Goal: Task Accomplishment & Management: Manage account settings

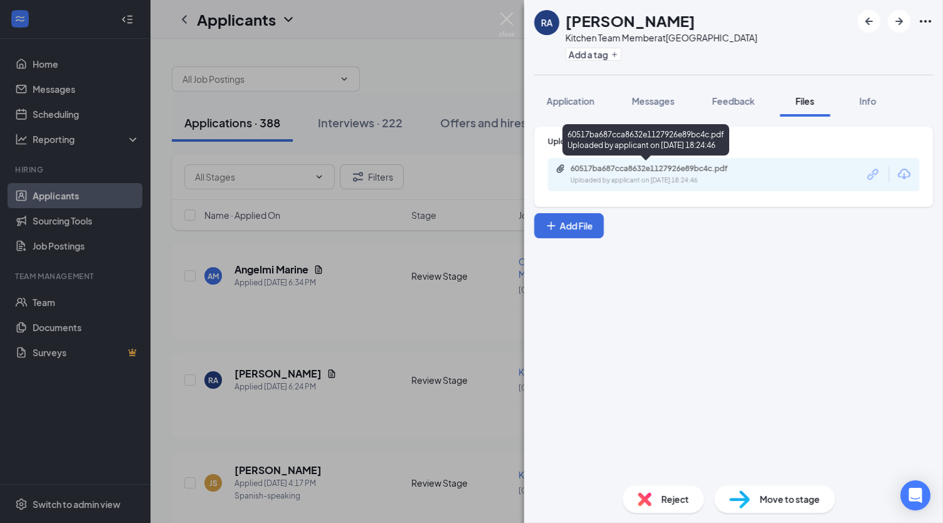
click at [696, 172] on div "60517ba687cca8632e1127926e89bc4c.pdf" at bounding box center [657, 169] width 175 height 10
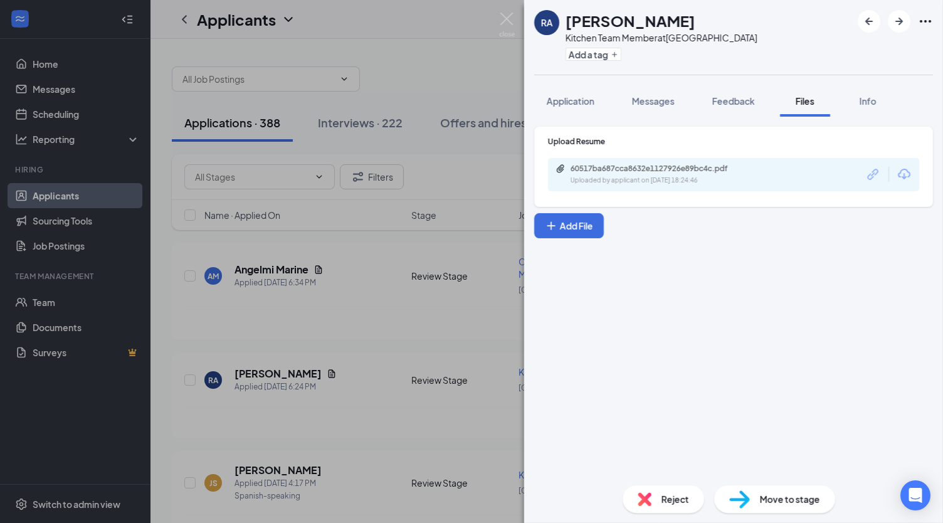
click at [362, 246] on div "[PERSON_NAME] Ally Kitchen Team Member at [GEOGRAPHIC_DATA] Add a tag Applicati…" at bounding box center [471, 261] width 943 height 523
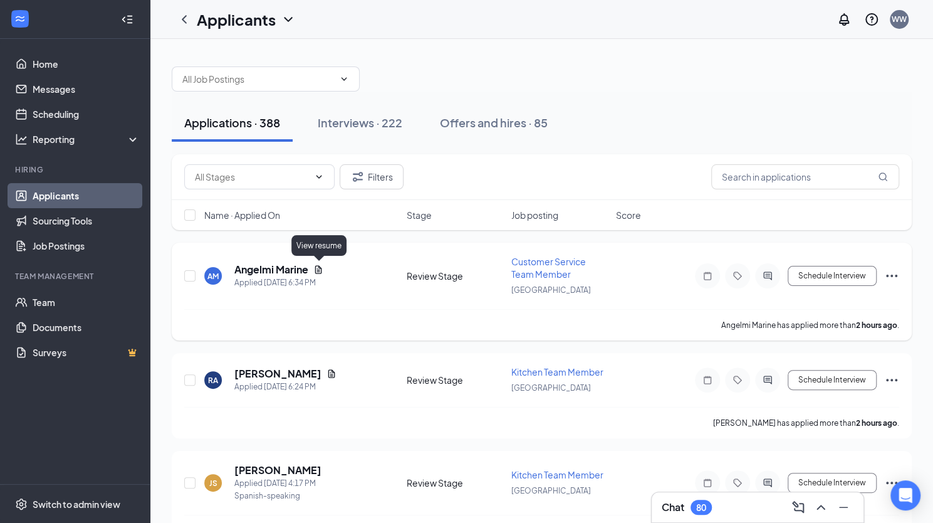
click at [321, 268] on icon "Document" at bounding box center [318, 269] width 7 height 8
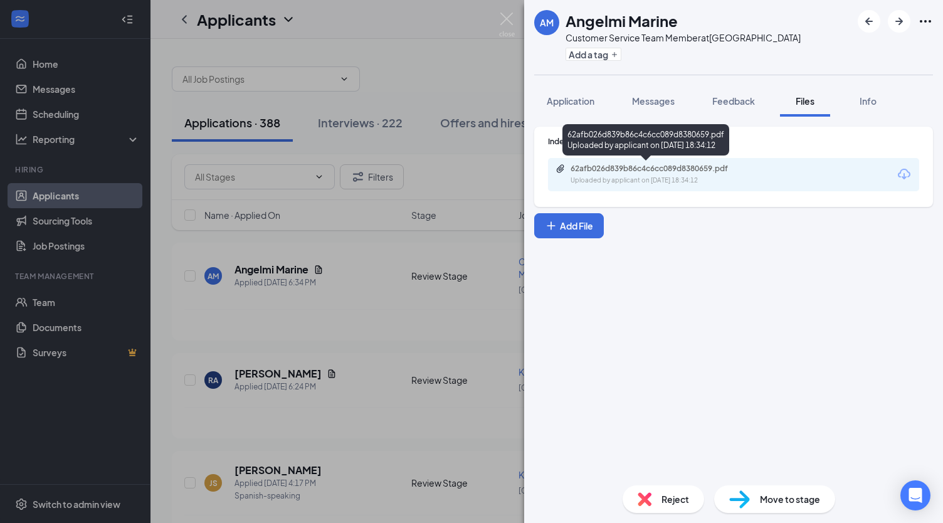
click at [597, 172] on div "62afb026d839b86c4c6cc089d8380659.pdf" at bounding box center [657, 169] width 175 height 10
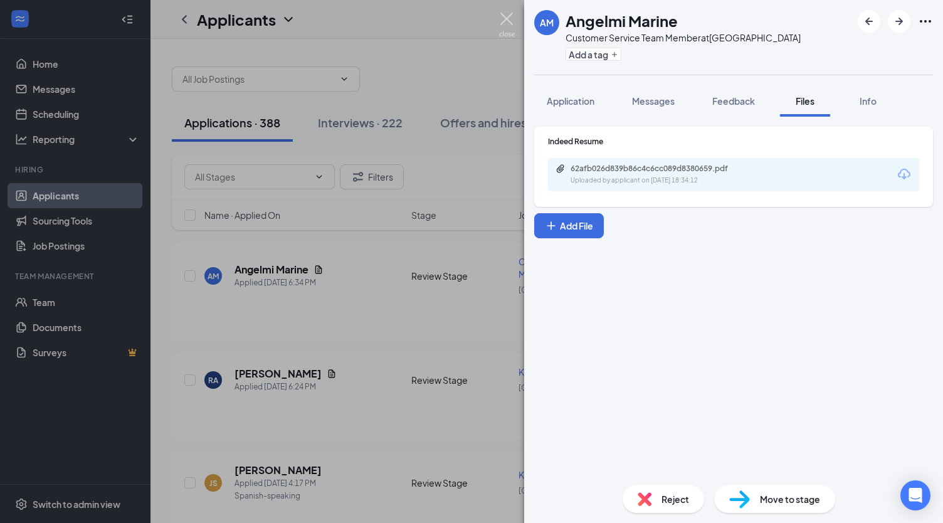
click at [509, 22] on img at bounding box center [507, 25] width 16 height 24
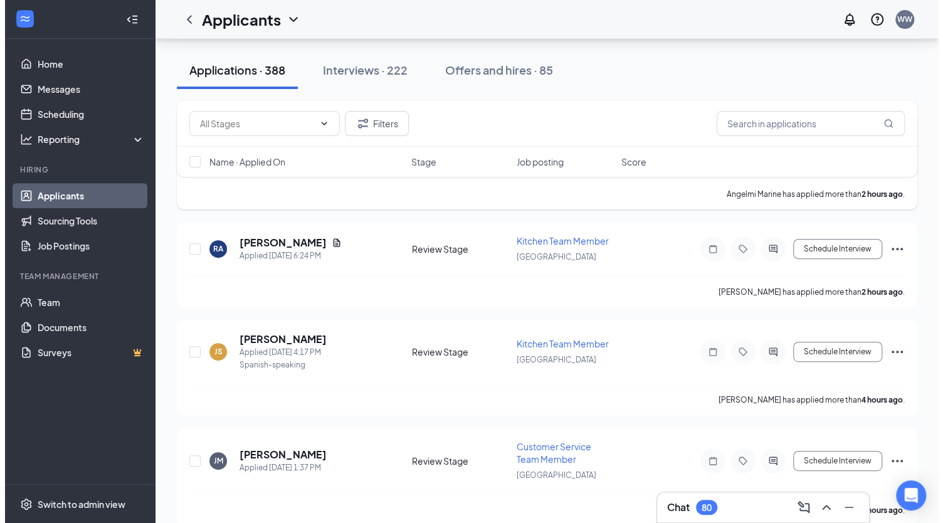
scroll to position [130, 0]
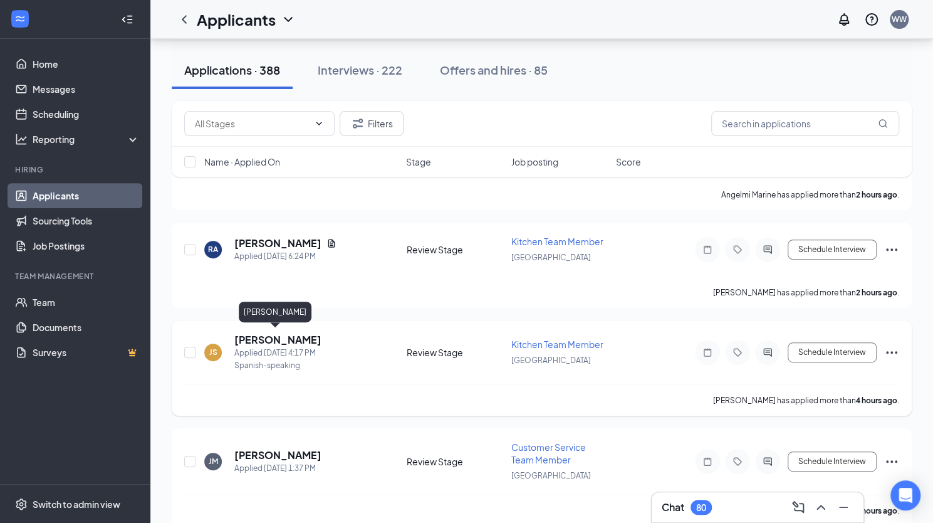
click at [287, 335] on h5 "[PERSON_NAME]" at bounding box center [277, 340] width 87 height 14
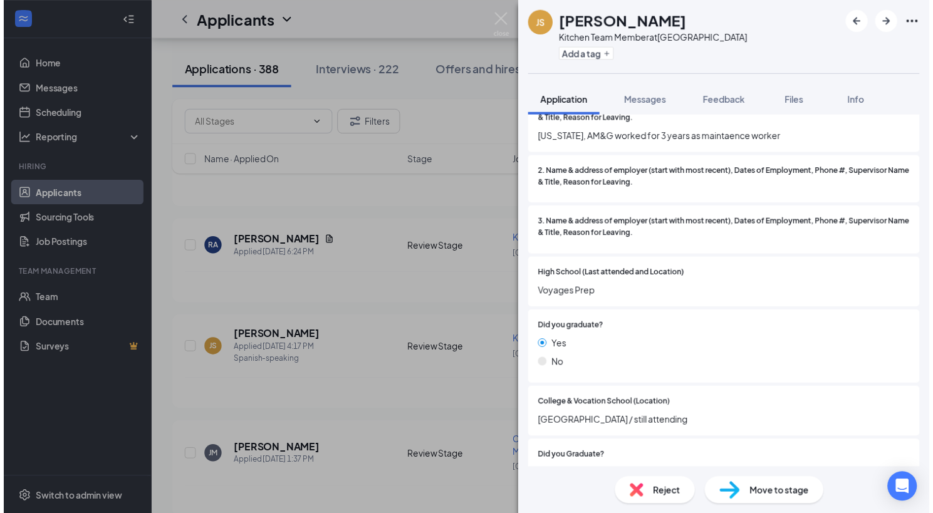
scroll to position [980, 0]
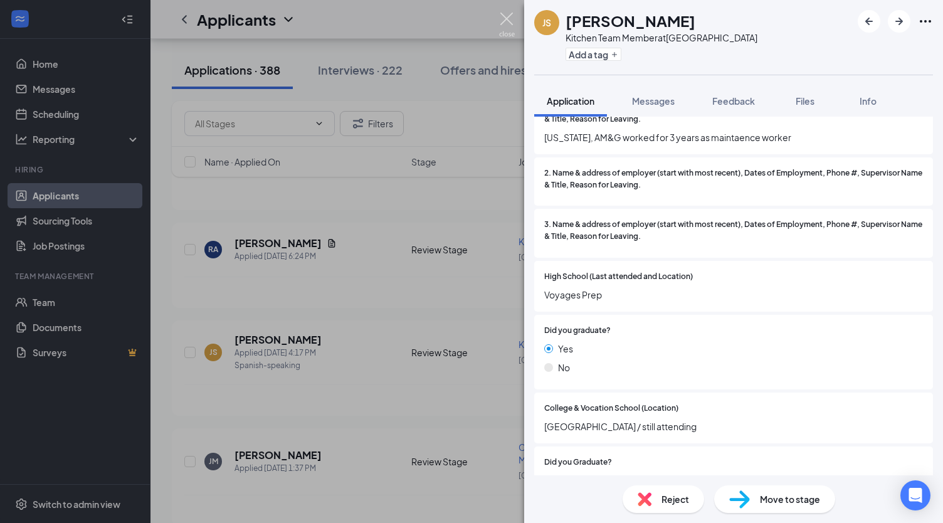
click at [503, 24] on img at bounding box center [507, 25] width 16 height 24
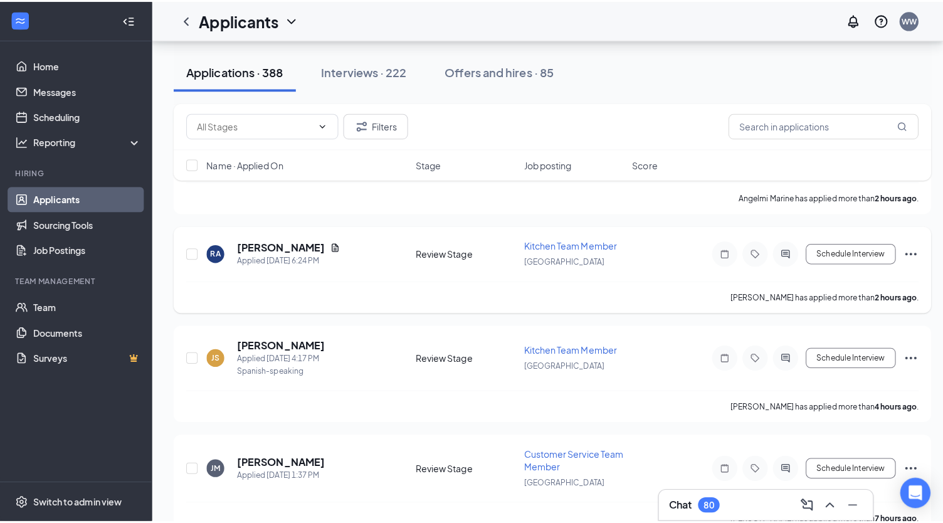
scroll to position [256, 0]
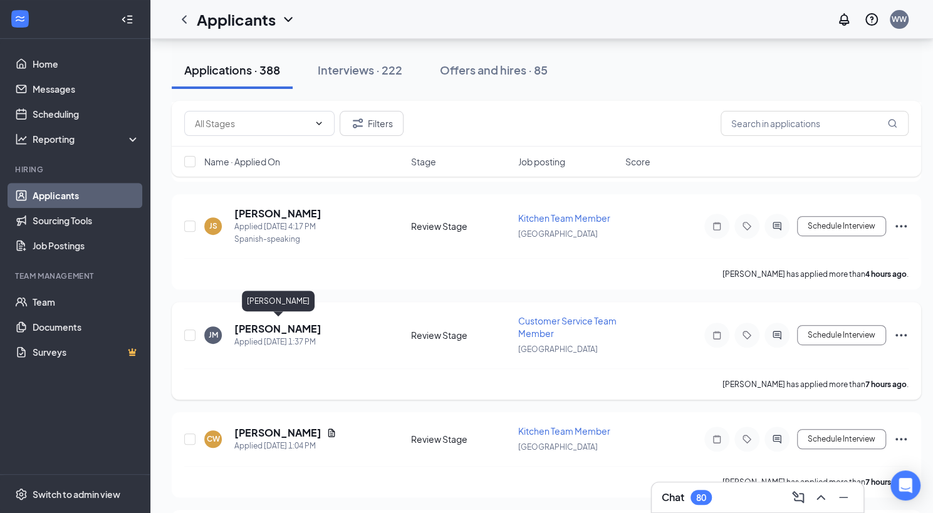
click at [291, 328] on h5 "[PERSON_NAME]" at bounding box center [277, 329] width 87 height 14
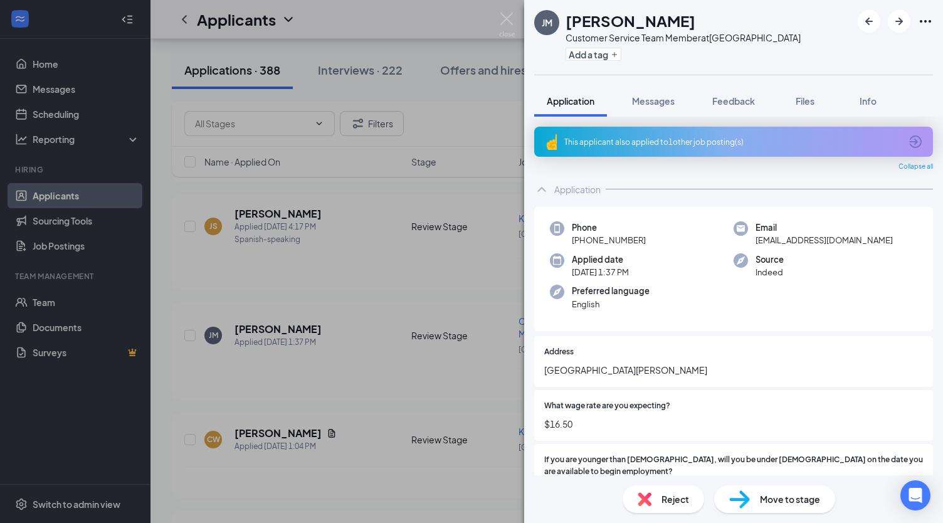
click at [515, 26] on div "[PERSON_NAME] Customer Service Team Member at [GEOGRAPHIC_DATA] Add a tag Appli…" at bounding box center [471, 261] width 943 height 523
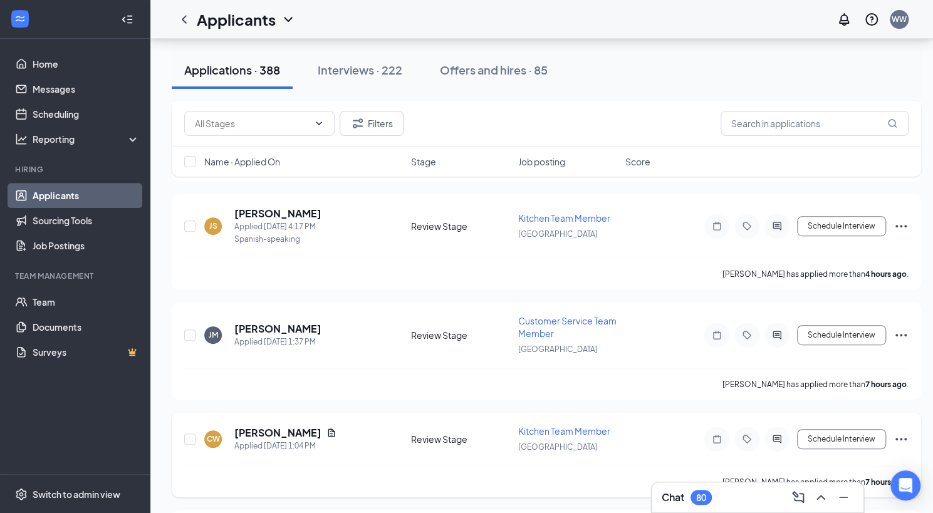
click at [327, 428] on icon "Document" at bounding box center [332, 433] width 10 height 10
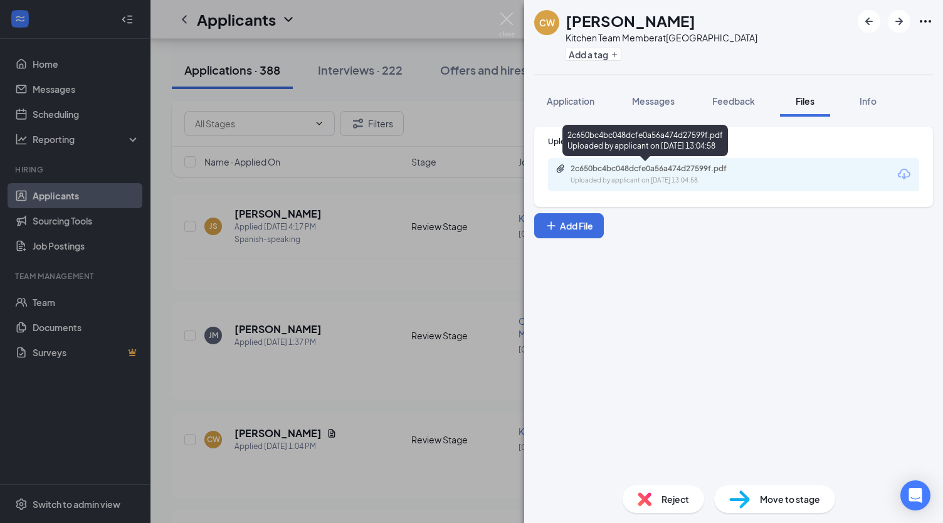
click at [620, 176] on div "Uploaded by applicant on [DATE] 13:04:58" at bounding box center [664, 180] width 188 height 10
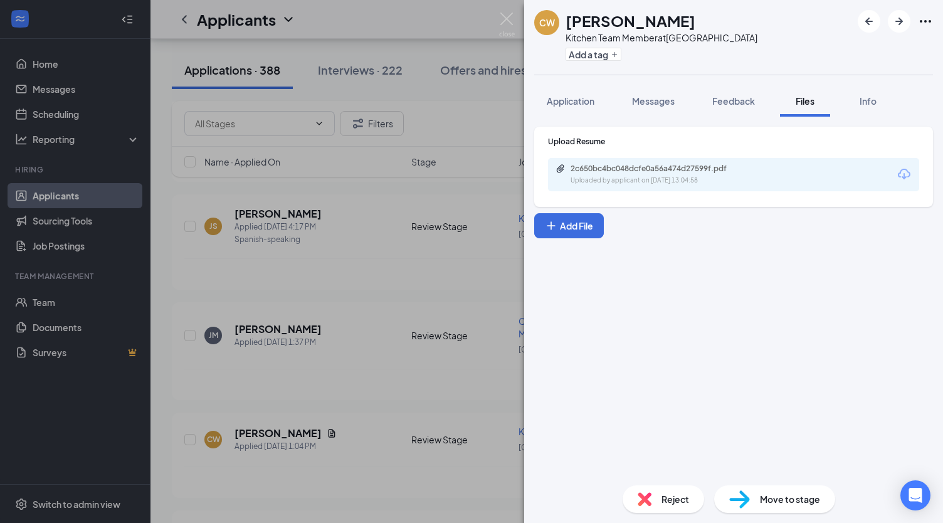
click at [384, 299] on div "CW [PERSON_NAME] Kitchen Team Member at [GEOGRAPHIC_DATA] Add a tag Application…" at bounding box center [471, 261] width 943 height 523
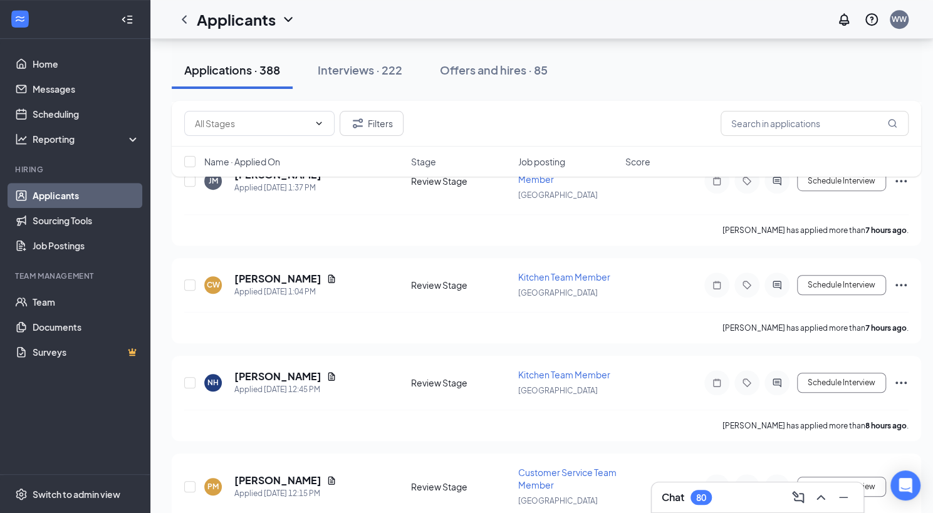
scroll to position [413, 0]
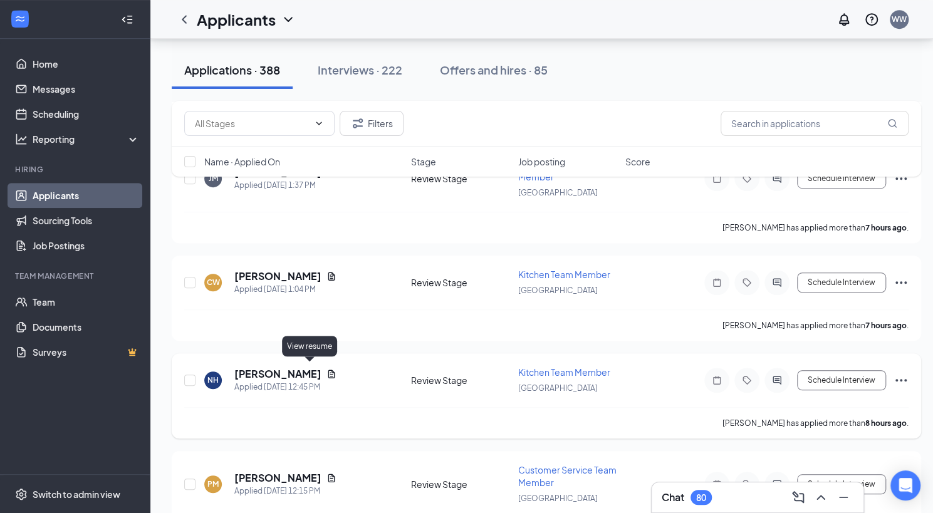
click at [327, 369] on icon "Document" at bounding box center [332, 374] width 10 height 10
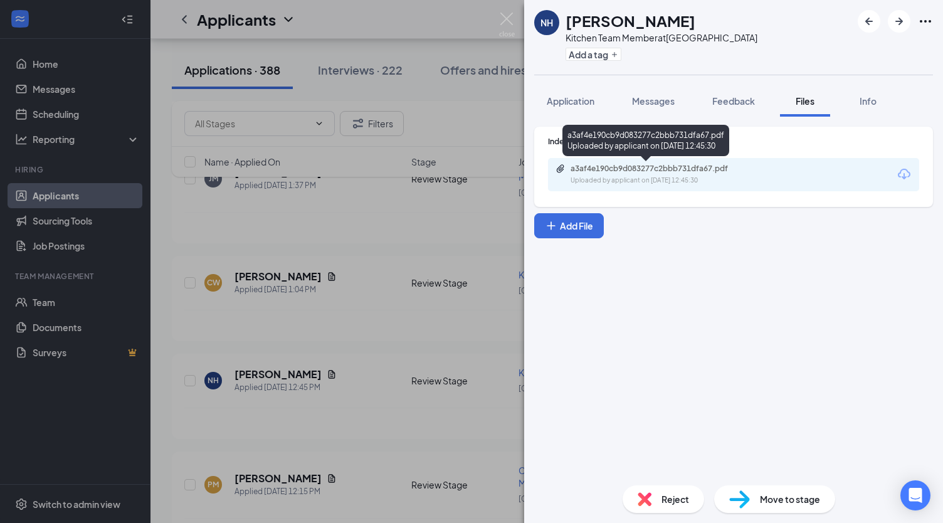
click at [627, 177] on div "Uploaded by applicant on [DATE] 12:45:30" at bounding box center [664, 180] width 188 height 10
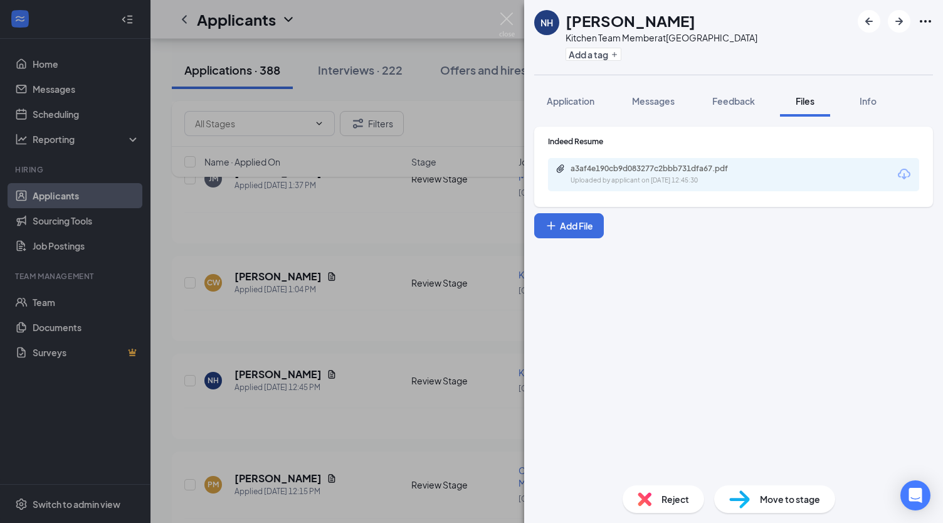
click at [402, 322] on div "NH [PERSON_NAME] Kitchen Team Member at [GEOGRAPHIC_DATA] Add a tag Application…" at bounding box center [471, 261] width 943 height 523
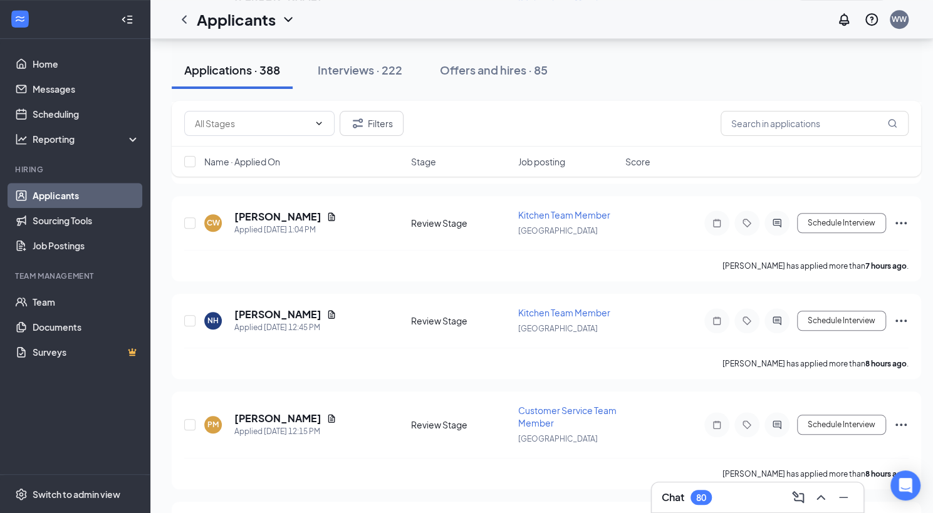
scroll to position [559, 0]
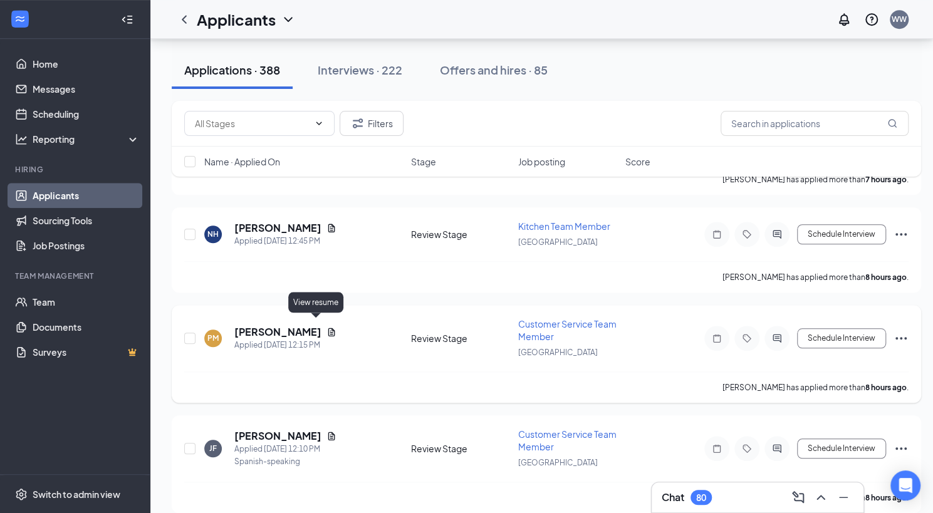
click at [327, 327] on icon "Document" at bounding box center [332, 332] width 10 height 10
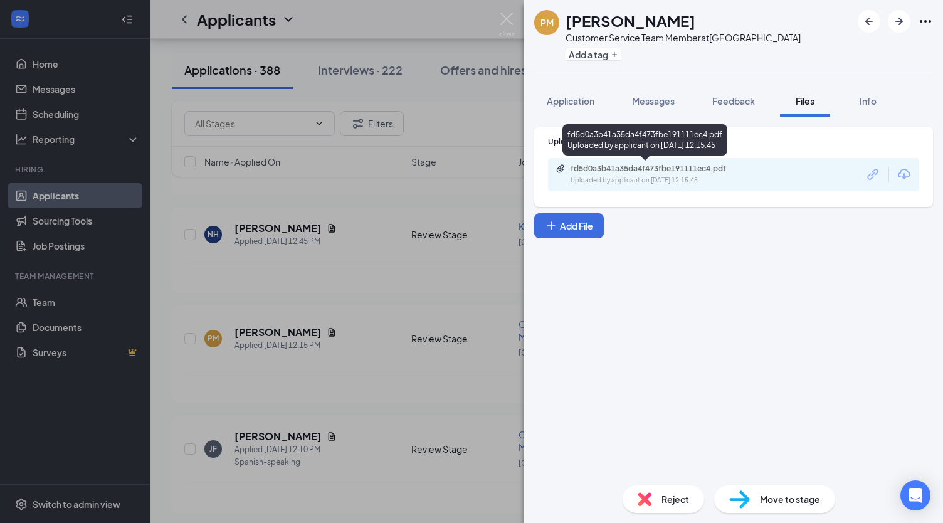
click at [600, 181] on div "Uploaded by applicant on [DATE] 12:15:45" at bounding box center [664, 180] width 188 height 10
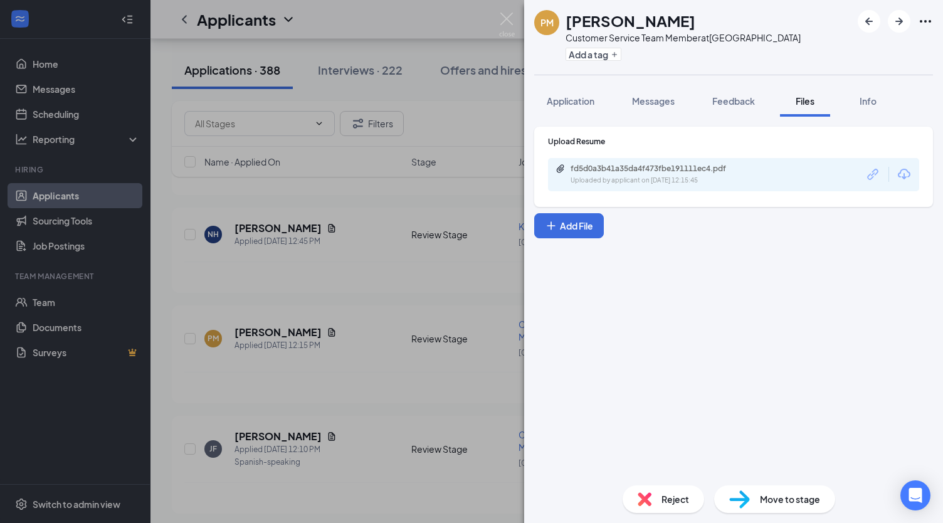
click at [364, 280] on div "PM [PERSON_NAME] Customer Service Team Member at [GEOGRAPHIC_DATA] Add a tag Ap…" at bounding box center [471, 261] width 943 height 523
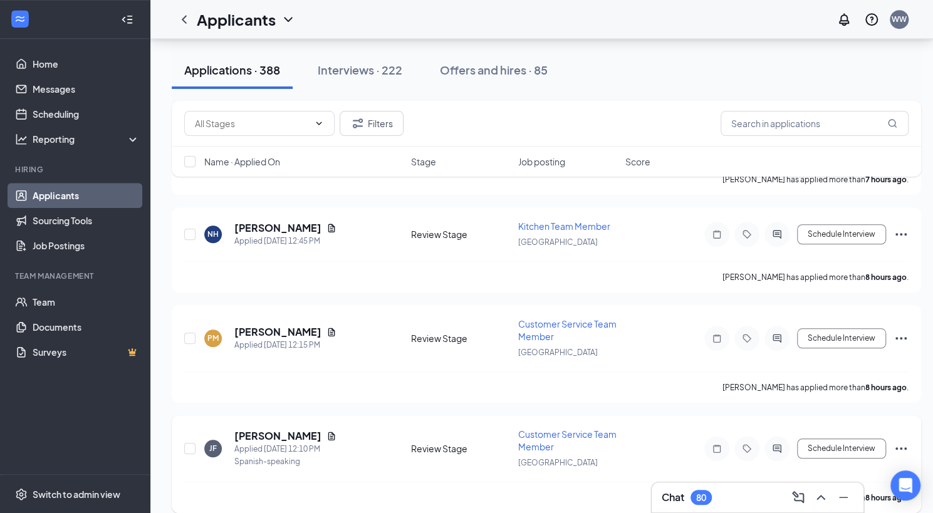
click at [328, 432] on icon "Document" at bounding box center [331, 436] width 7 height 8
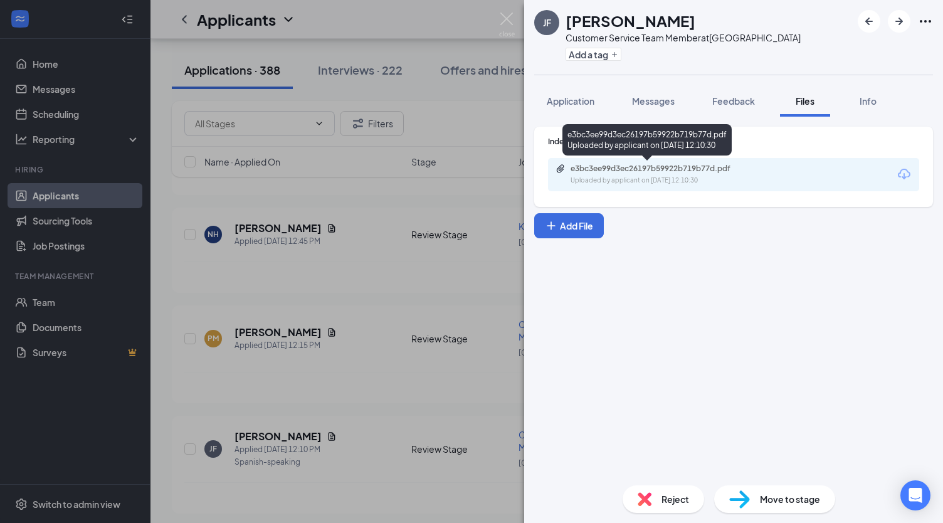
click at [614, 181] on div "Uploaded by applicant on [DATE] 12:10:30" at bounding box center [664, 180] width 188 height 10
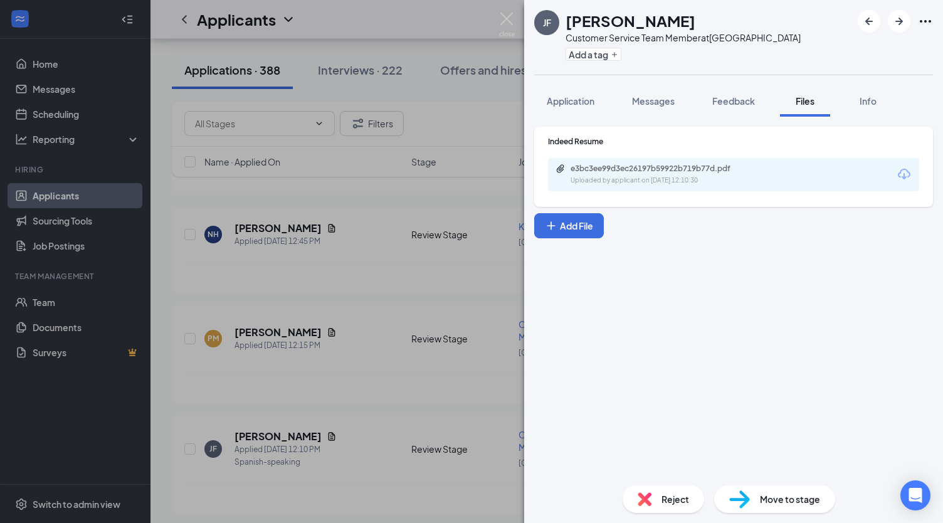
click at [369, 321] on div "[PERSON_NAME] Customer Service Team Member at [GEOGRAPHIC_DATA] Add a tag Appli…" at bounding box center [471, 261] width 943 height 523
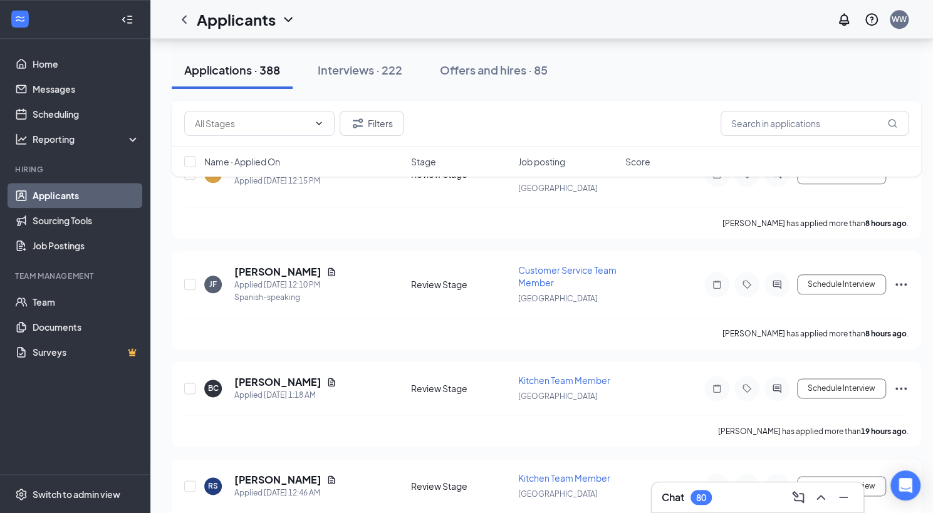
scroll to position [725, 0]
click at [328, 266] on icon "Document" at bounding box center [331, 270] width 7 height 8
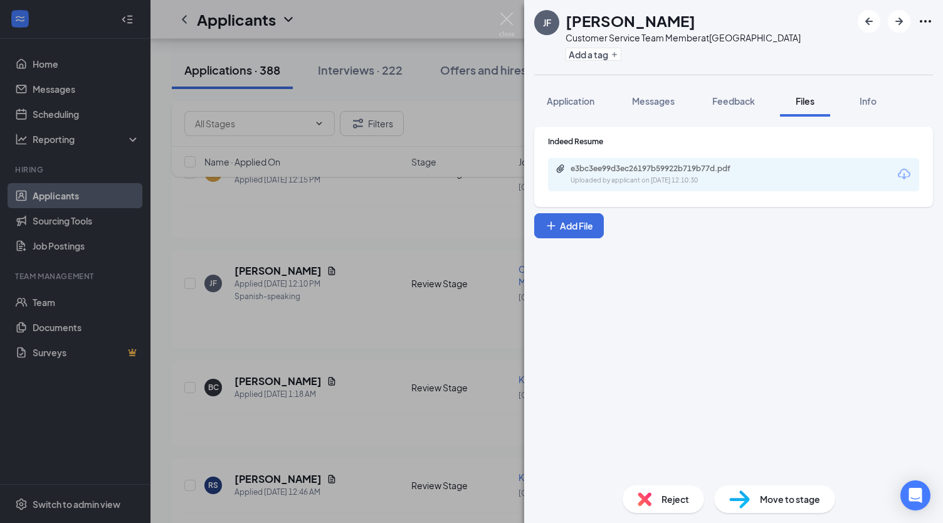
click at [354, 367] on div "[PERSON_NAME] Customer Service Team Member at [GEOGRAPHIC_DATA] Add a tag Appli…" at bounding box center [471, 261] width 943 height 523
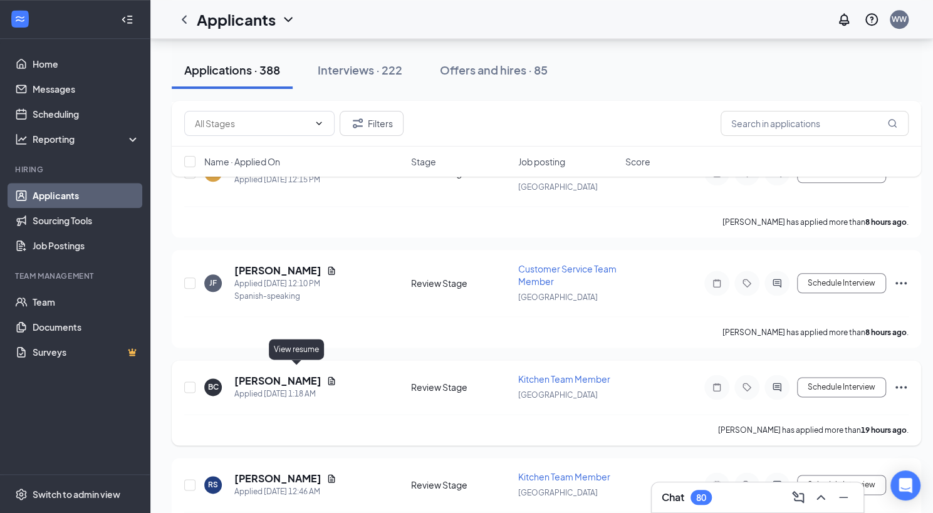
click at [328, 377] on icon "Document" at bounding box center [331, 381] width 7 height 8
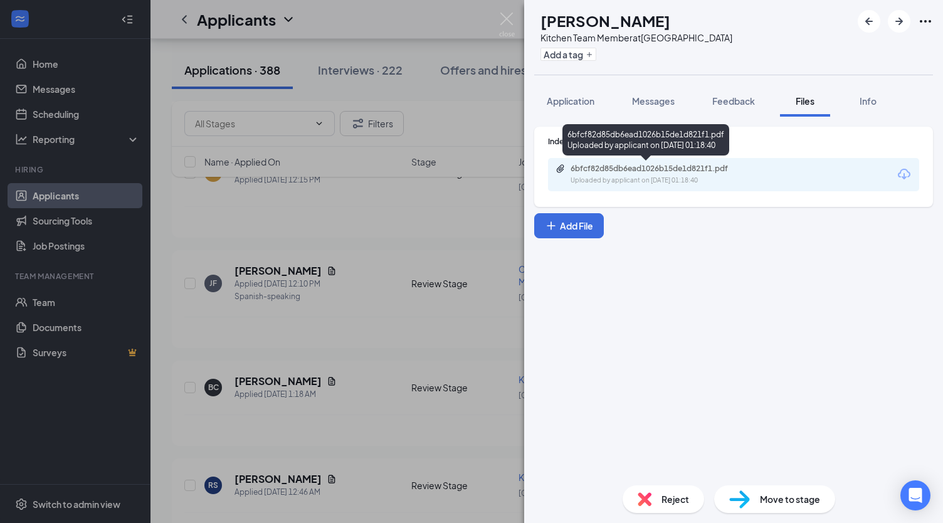
click at [604, 184] on div "Uploaded by applicant on [DATE] 01:18:40" at bounding box center [664, 180] width 188 height 10
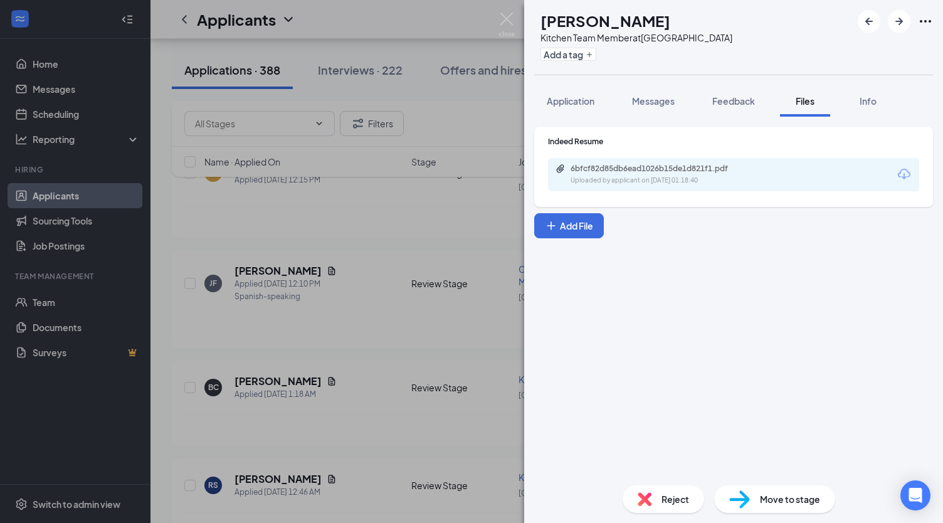
click at [364, 420] on div "BC [PERSON_NAME] Kitchen Team Member at [GEOGRAPHIC_DATA] Add a tag Application…" at bounding box center [471, 261] width 943 height 523
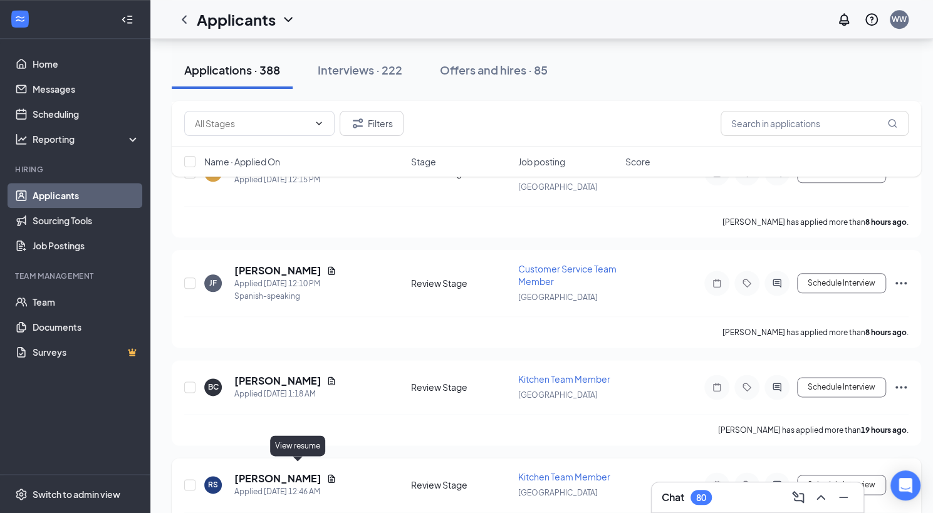
click at [327, 474] on icon "Document" at bounding box center [332, 479] width 10 height 10
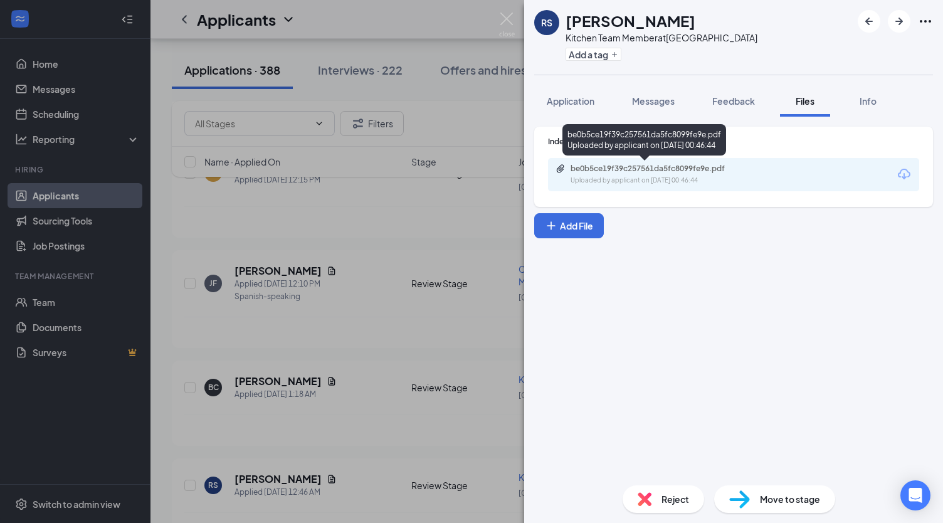
click at [606, 176] on div "Uploaded by applicant on [DATE] 00:46:44" at bounding box center [664, 180] width 188 height 10
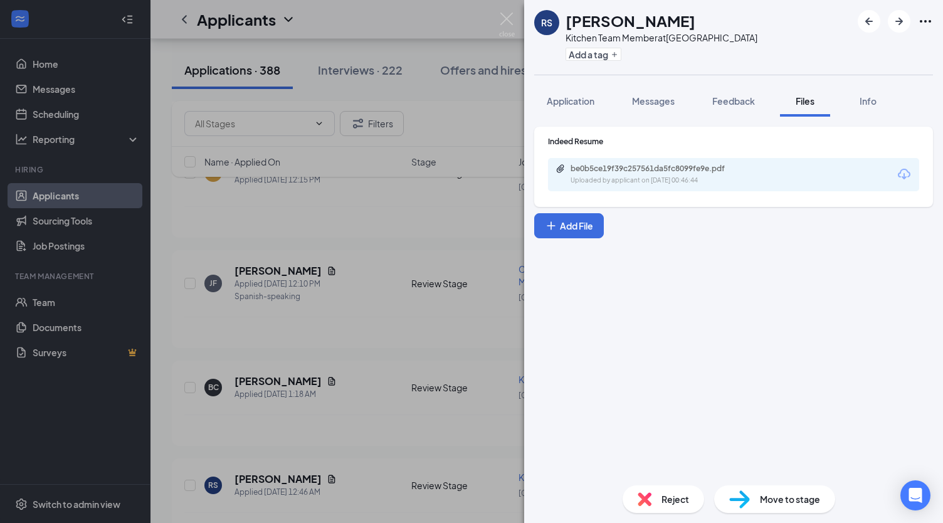
click at [356, 383] on div "RS [PERSON_NAME] Kitchen Team Member at [GEOGRAPHIC_DATA] Add a tag Application…" at bounding box center [471, 261] width 943 height 523
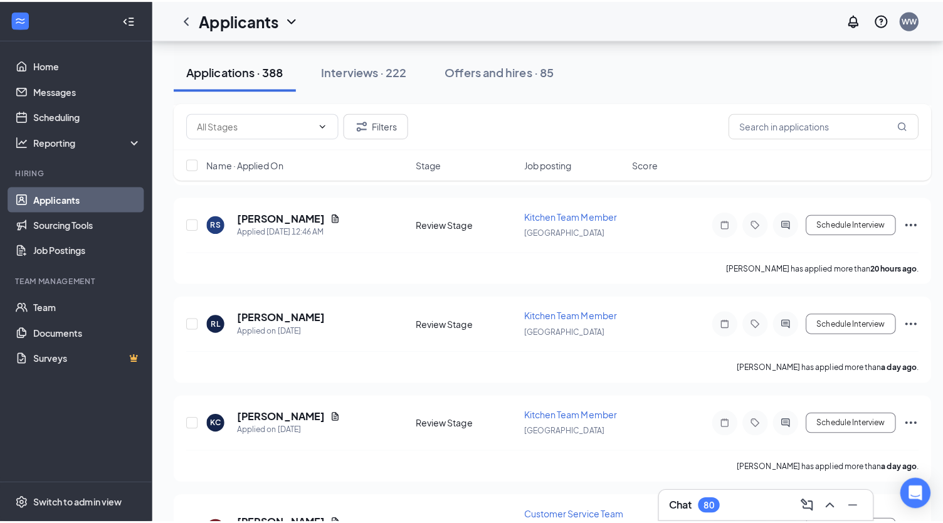
scroll to position [990, 0]
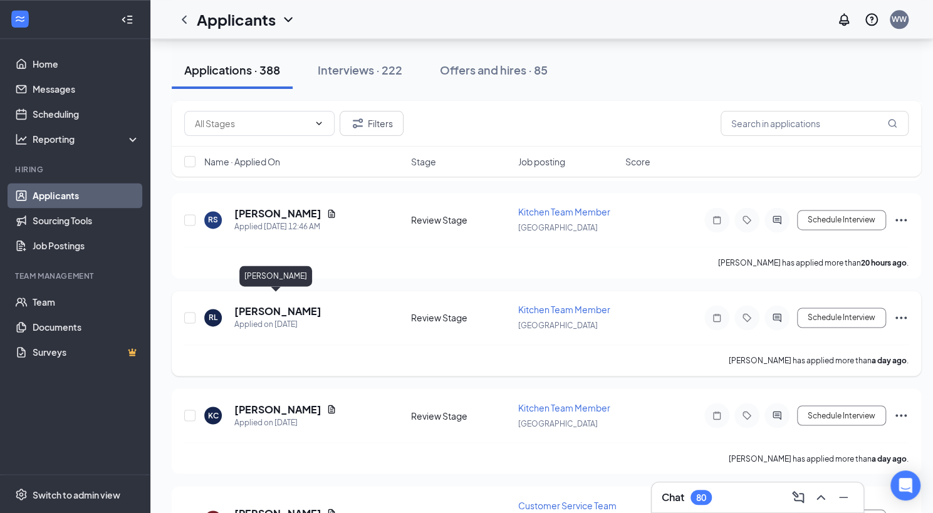
click at [300, 305] on h5 "[PERSON_NAME]" at bounding box center [277, 312] width 87 height 14
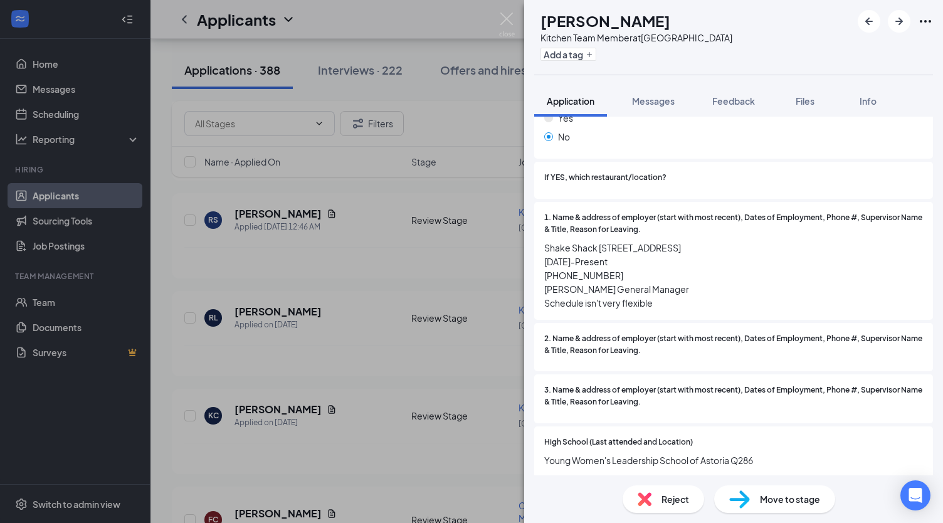
scroll to position [872, 0]
click at [785, 503] on span "Move to stage" at bounding box center [790, 499] width 60 height 14
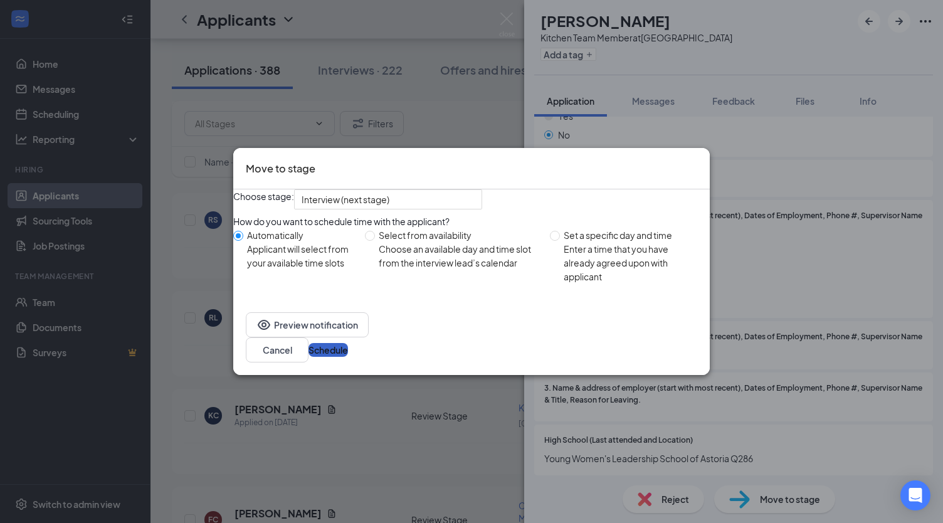
click at [348, 357] on button "Schedule" at bounding box center [327, 350] width 39 height 14
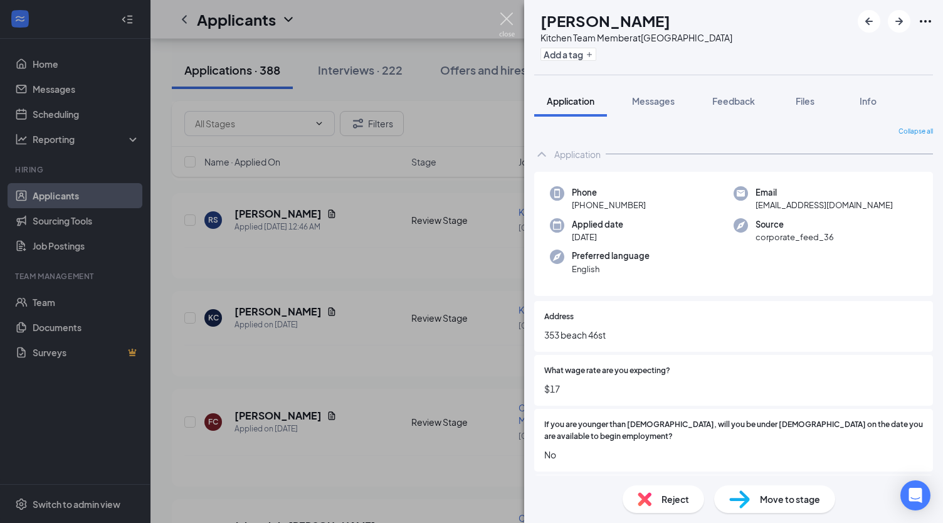
click at [506, 21] on img at bounding box center [507, 25] width 16 height 24
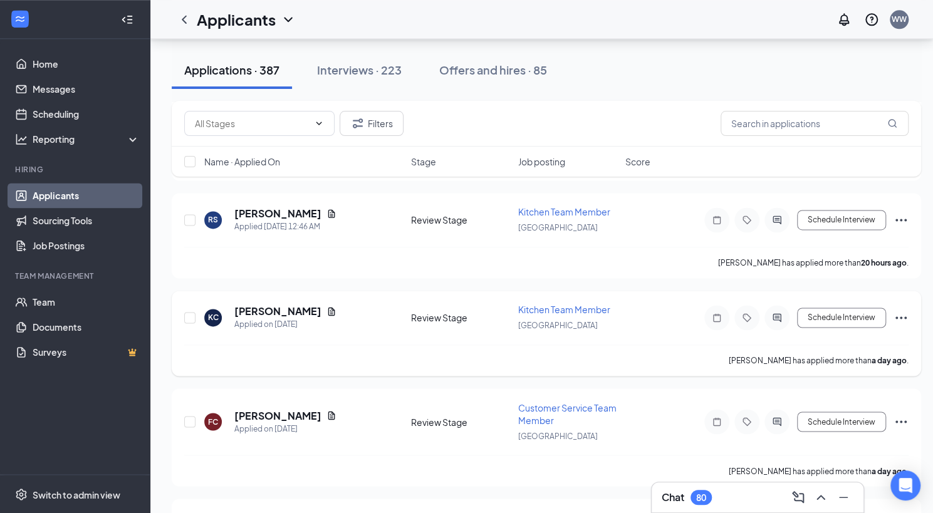
click at [328, 307] on icon "Document" at bounding box center [331, 311] width 7 height 8
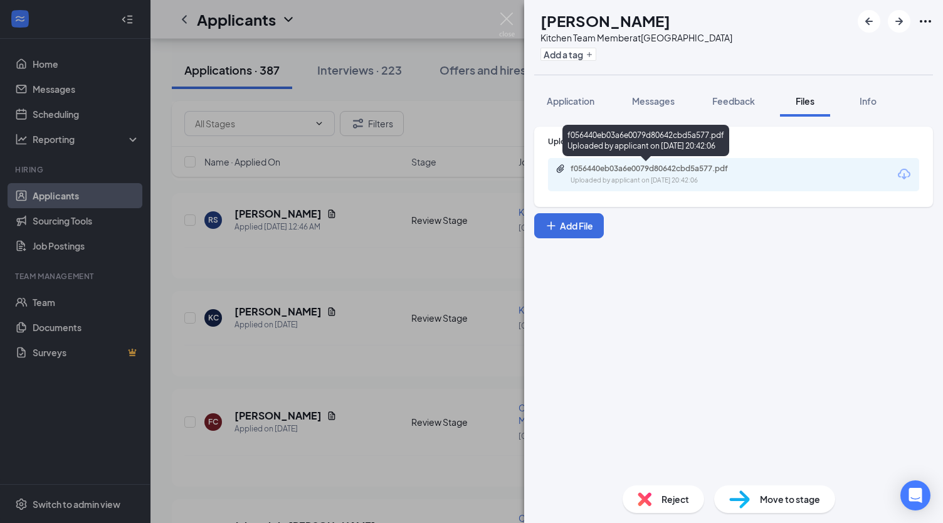
click at [593, 172] on div "f056440eb03a6e0079d80642cbd5a577.pdf" at bounding box center [657, 169] width 175 height 10
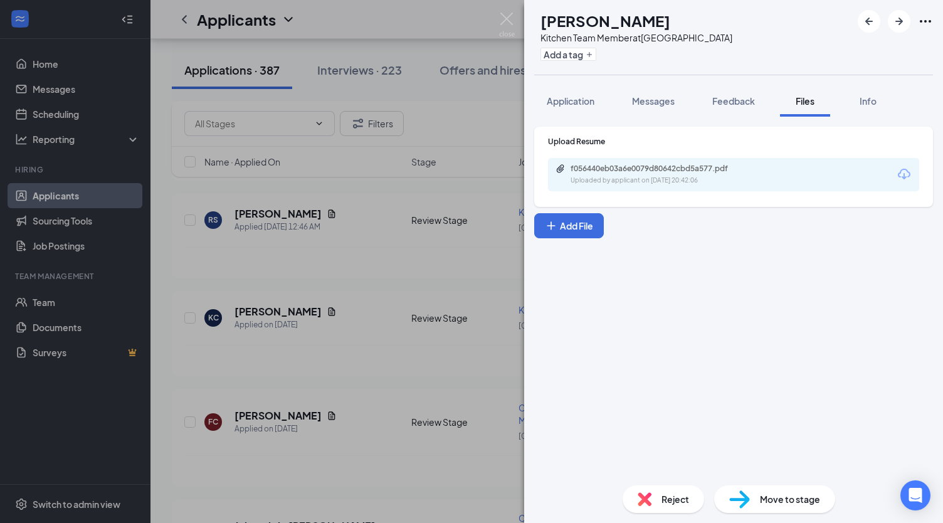
click at [767, 496] on span "Move to stage" at bounding box center [790, 499] width 60 height 14
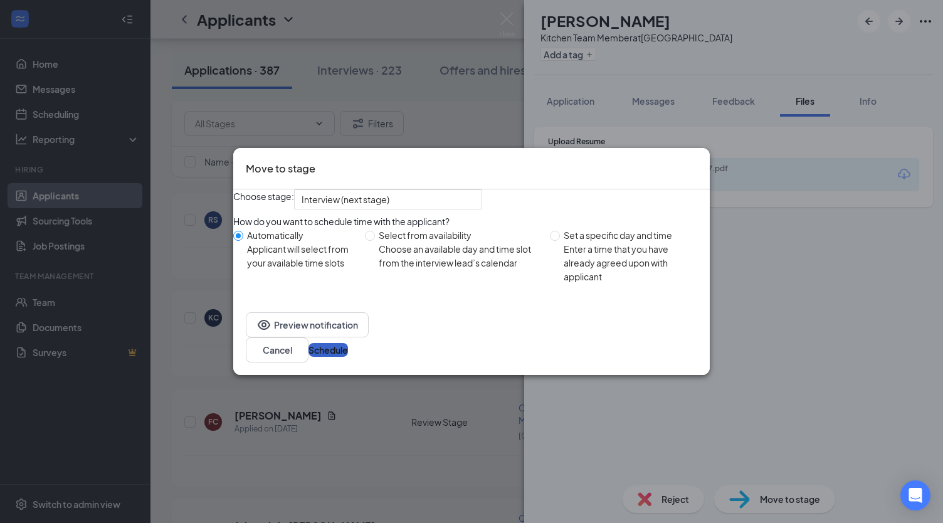
click at [348, 357] on button "Schedule" at bounding box center [327, 350] width 39 height 14
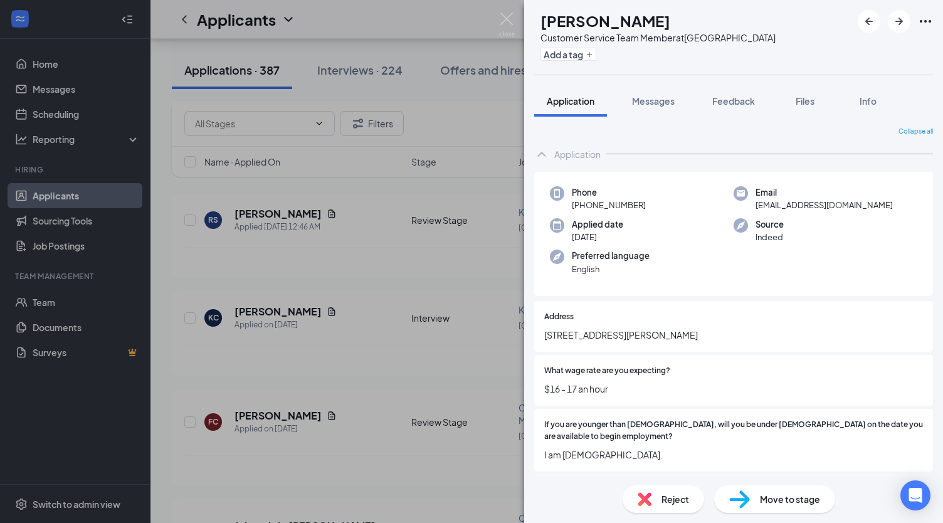
click at [395, 369] on div "FC [PERSON_NAME] Customer Service Team Member at [GEOGRAPHIC_DATA] Add a tag Ap…" at bounding box center [471, 261] width 943 height 523
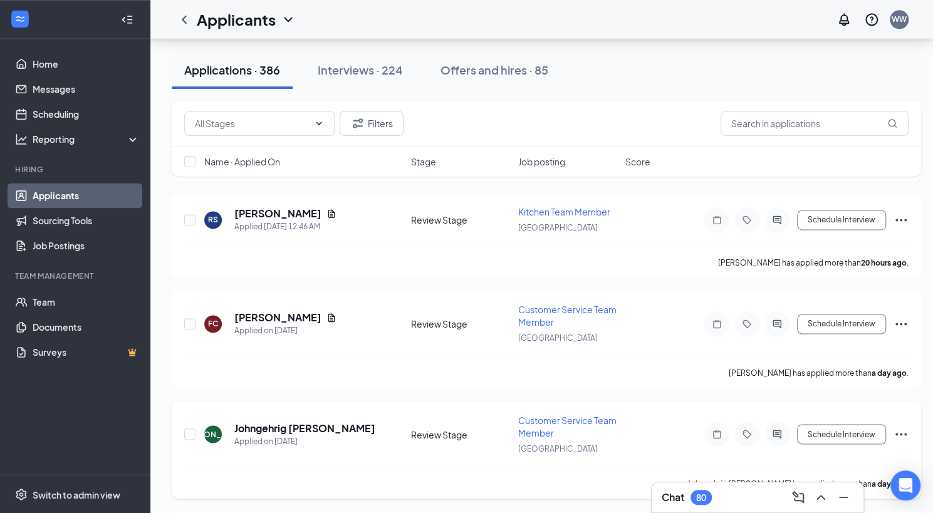
click at [330, 414] on div "JA Johngehrig [PERSON_NAME] Applied on [DATE] Review Stage Customer Service Tea…" at bounding box center [546, 441] width 725 height 54
click at [328, 313] on icon "Document" at bounding box center [331, 317] width 7 height 8
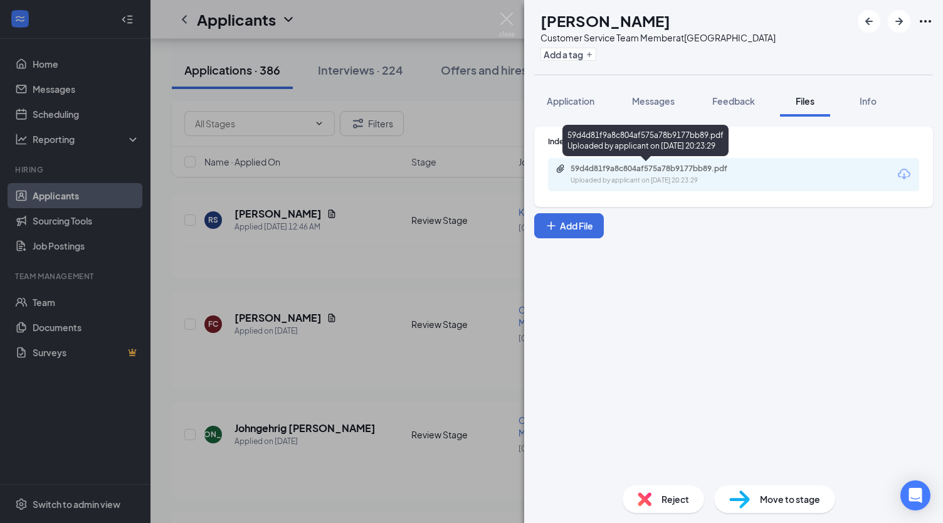
click at [659, 174] on div "59d4d81f9a8c804af575a78b9177bb89.pdf Uploaded by applicant on [DATE] 20:23:29" at bounding box center [656, 175] width 203 height 22
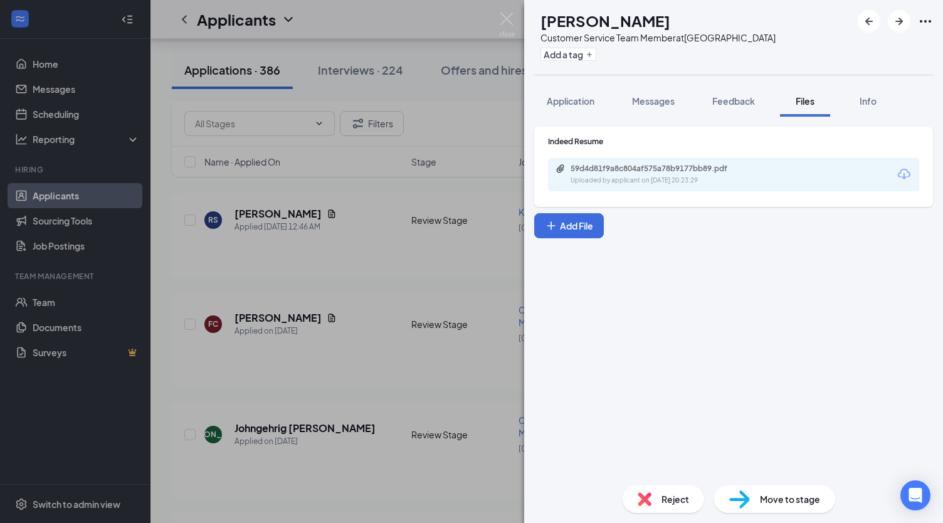
click at [375, 379] on div "FC [PERSON_NAME] Customer Service Team Member at [GEOGRAPHIC_DATA] Add a tag Ap…" at bounding box center [471, 261] width 943 height 523
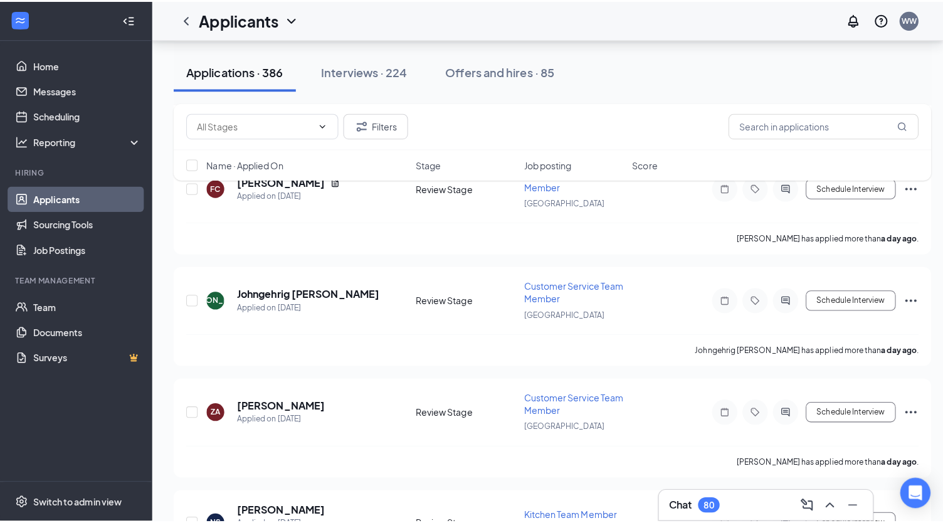
scroll to position [1129, 0]
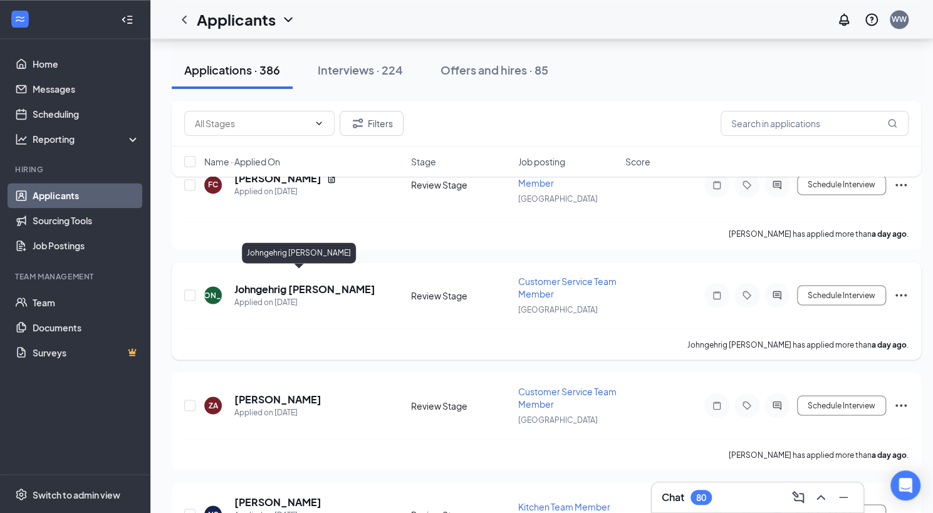
click at [310, 282] on h5 "Johngehrig [PERSON_NAME]" at bounding box center [304, 289] width 141 height 14
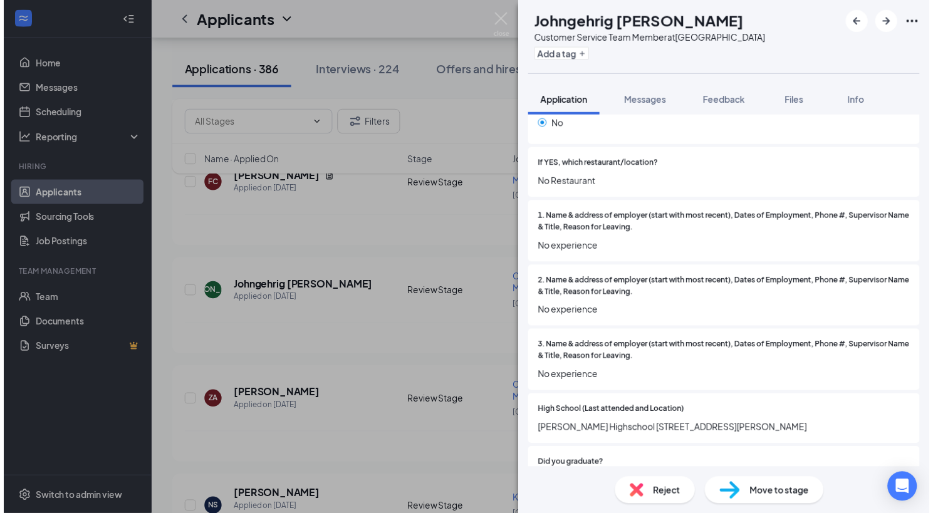
scroll to position [884, 0]
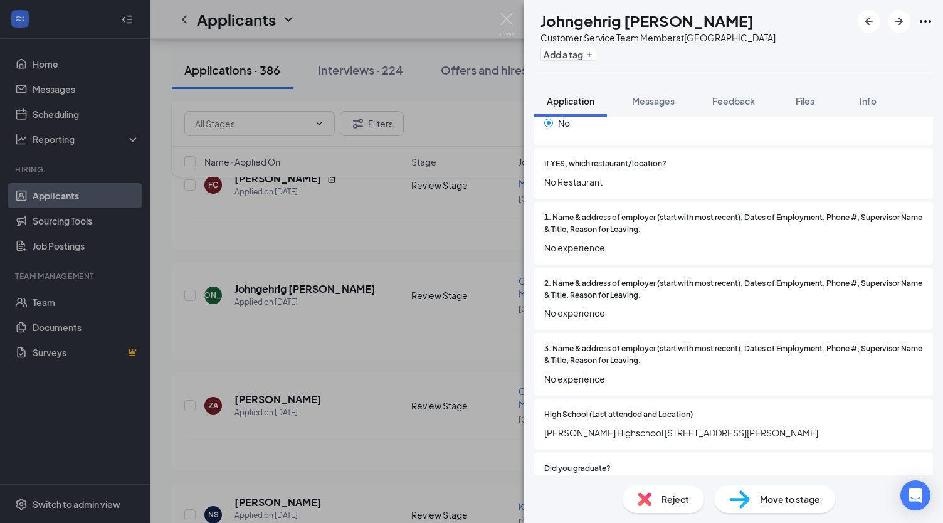
click at [374, 380] on div "JA Johngehrig [PERSON_NAME] Customer Service Team Member at [GEOGRAPHIC_DATA] A…" at bounding box center [471, 261] width 943 height 523
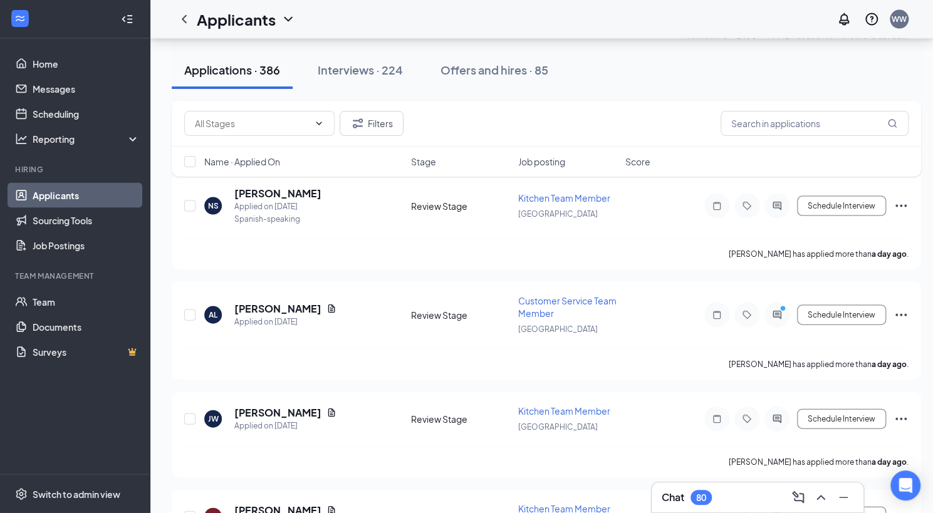
scroll to position [1440, 0]
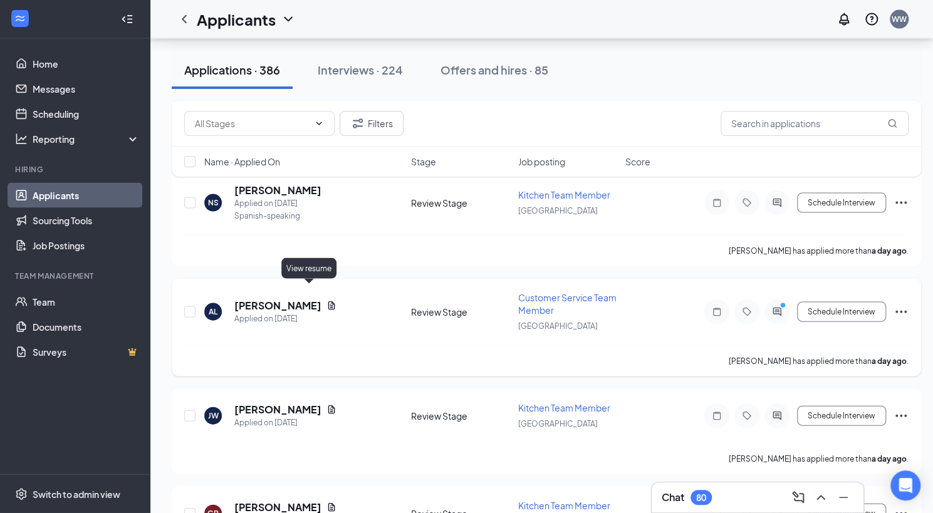
click at [328, 301] on icon "Document" at bounding box center [331, 305] width 7 height 8
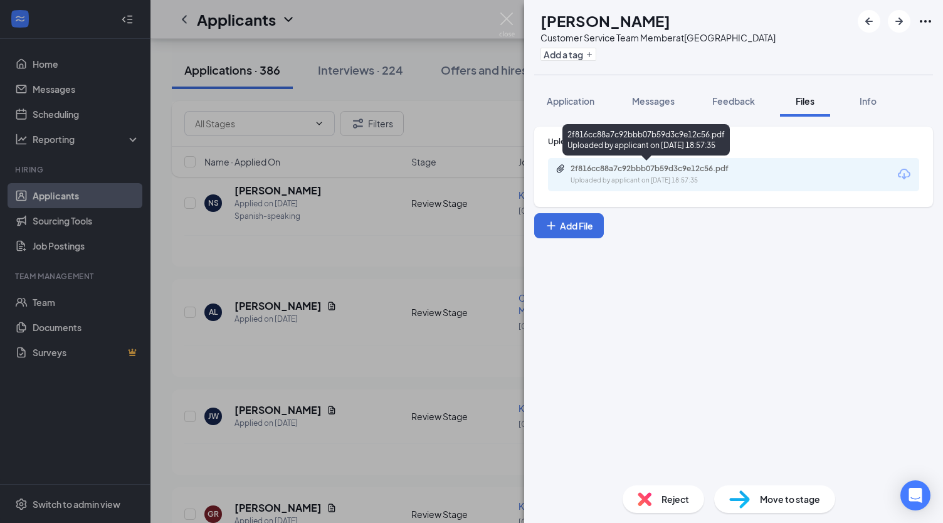
click at [589, 177] on div "Uploaded by applicant on [DATE] 18:57:35" at bounding box center [664, 180] width 188 height 10
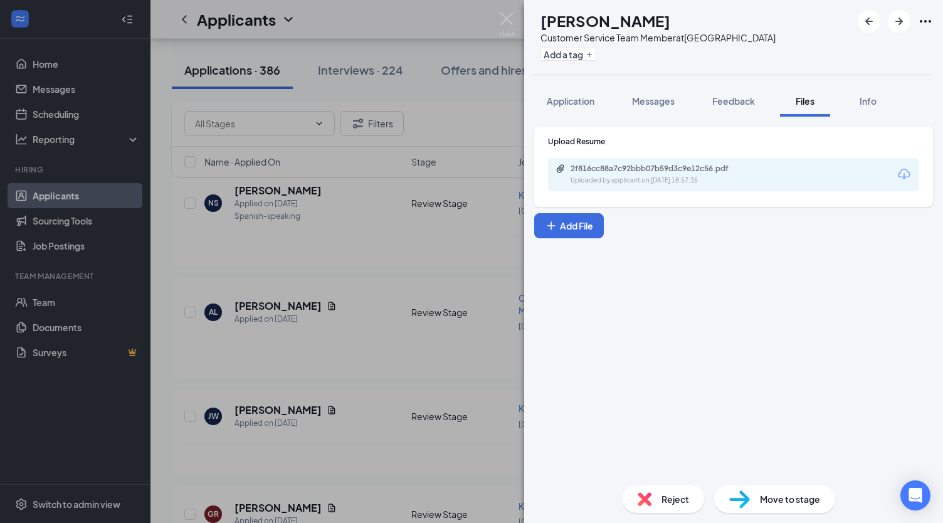
click at [376, 310] on div "AL [PERSON_NAME] Customer Service Team Member at [GEOGRAPHIC_DATA] Add a tag Ap…" at bounding box center [471, 261] width 943 height 523
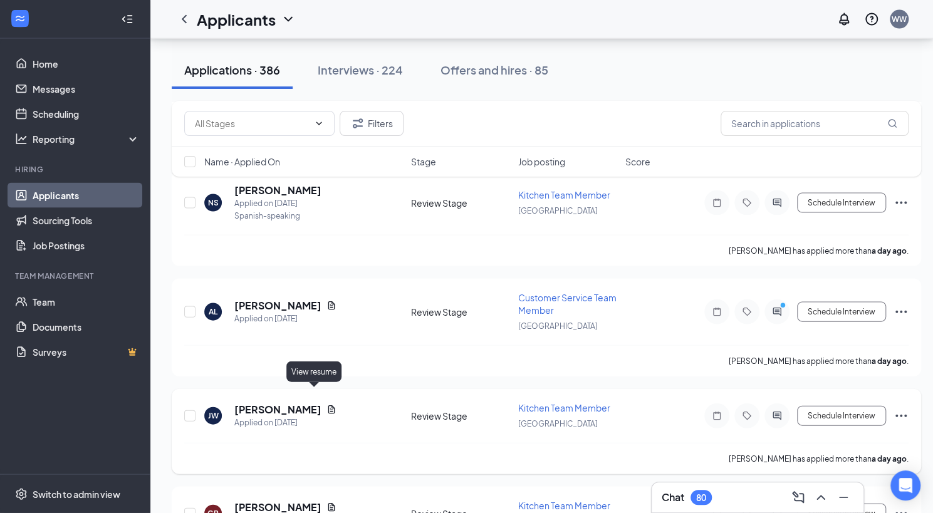
click at [327, 405] on icon "Document" at bounding box center [332, 410] width 10 height 10
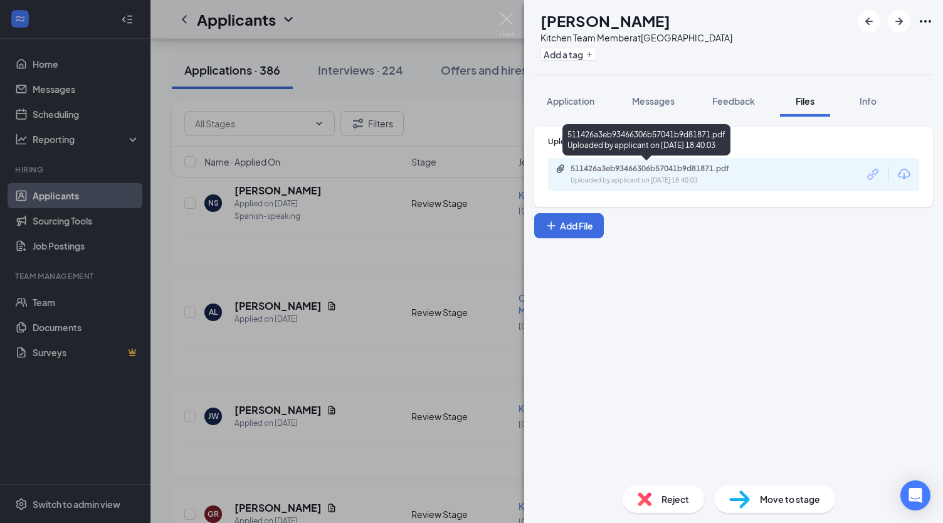
click at [601, 184] on div "Uploaded by applicant on [DATE] 18:40:03" at bounding box center [664, 180] width 188 height 10
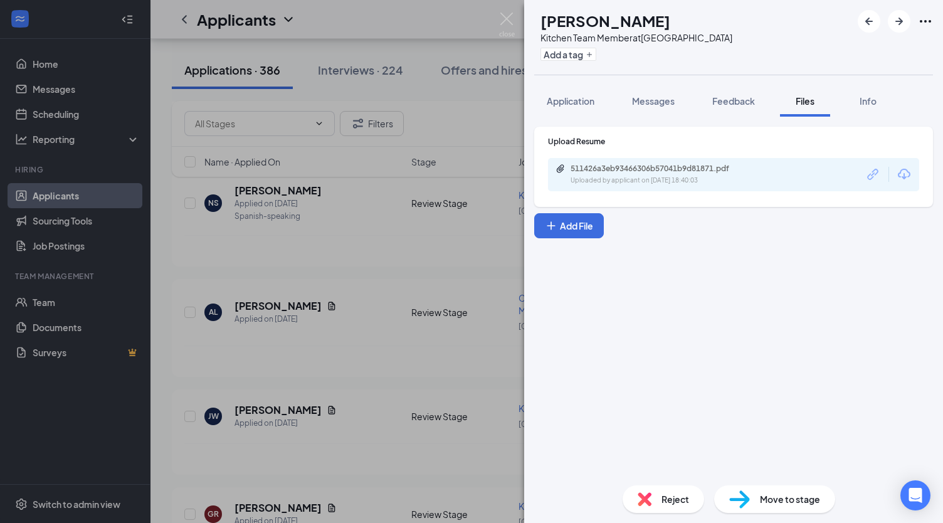
click at [330, 358] on div "[PERSON_NAME] [PERSON_NAME] Kitchen Team Member at [GEOGRAPHIC_DATA] Add a tag …" at bounding box center [471, 261] width 943 height 523
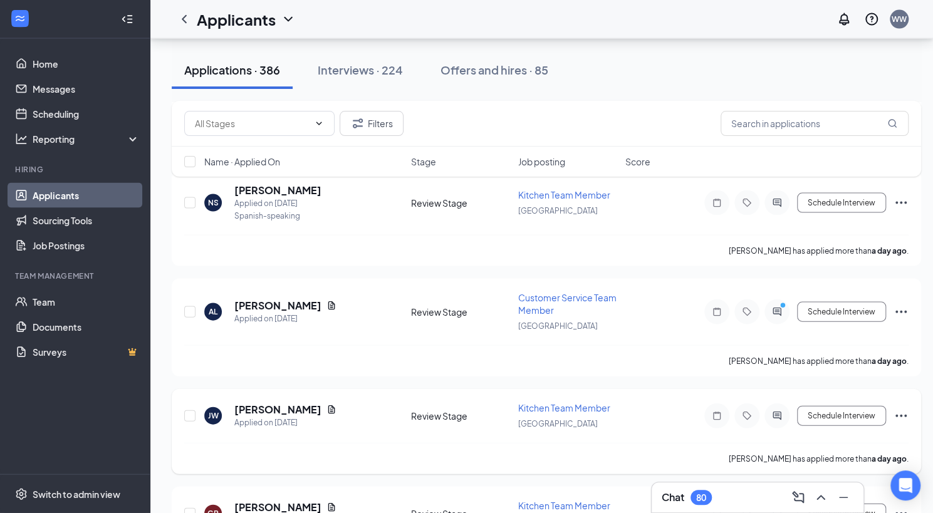
click at [327, 405] on icon "Document" at bounding box center [332, 410] width 10 height 10
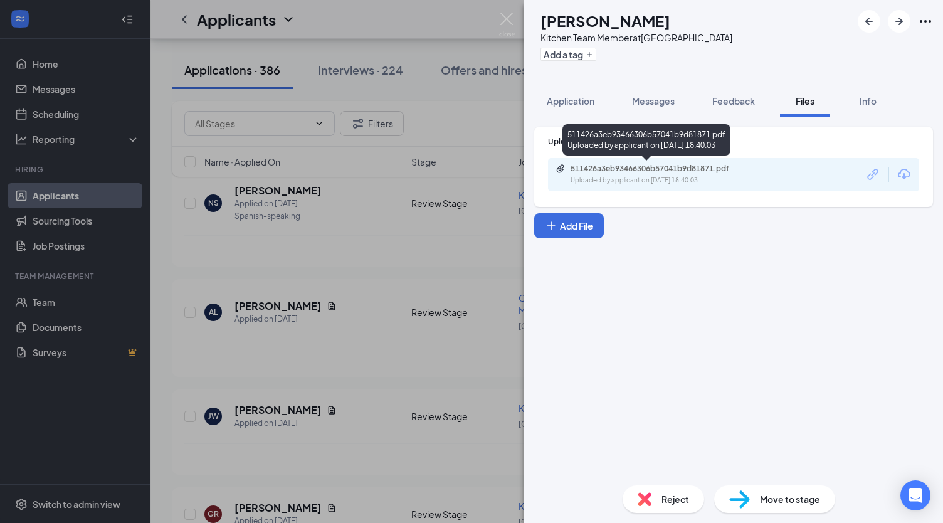
click at [617, 179] on div "Uploaded by applicant on [DATE] 18:40:03" at bounding box center [664, 180] width 188 height 10
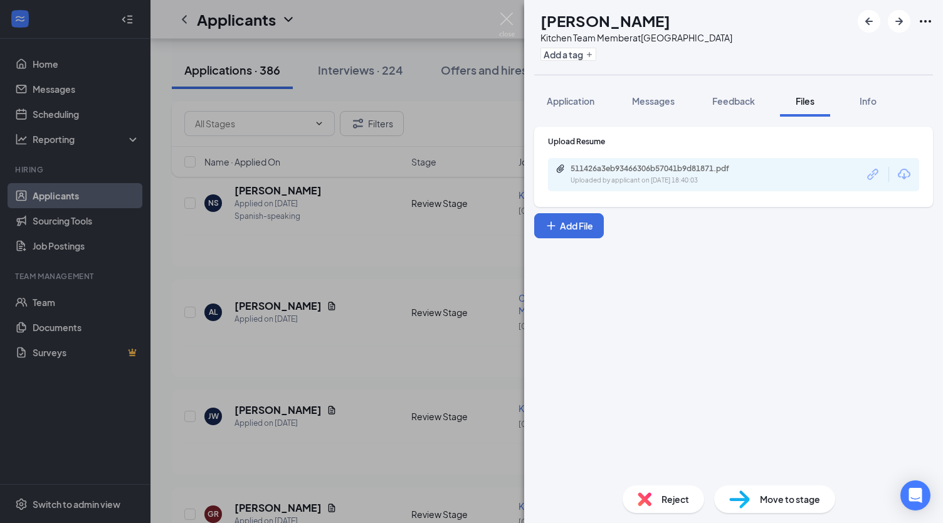
click at [384, 358] on div "[PERSON_NAME] [PERSON_NAME] Kitchen Team Member at [GEOGRAPHIC_DATA] Add a tag …" at bounding box center [471, 261] width 943 height 523
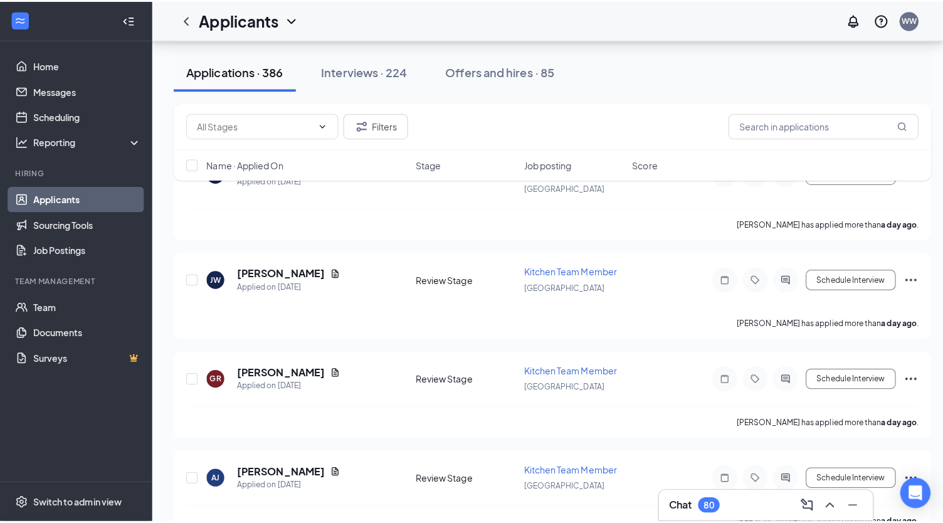
scroll to position [1583, 0]
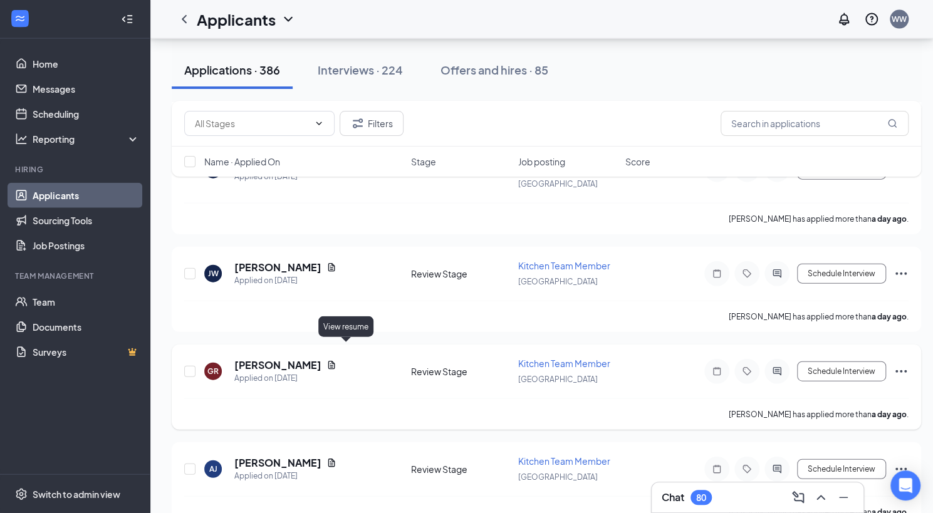
click at [337, 360] on icon "Document" at bounding box center [332, 365] width 10 height 10
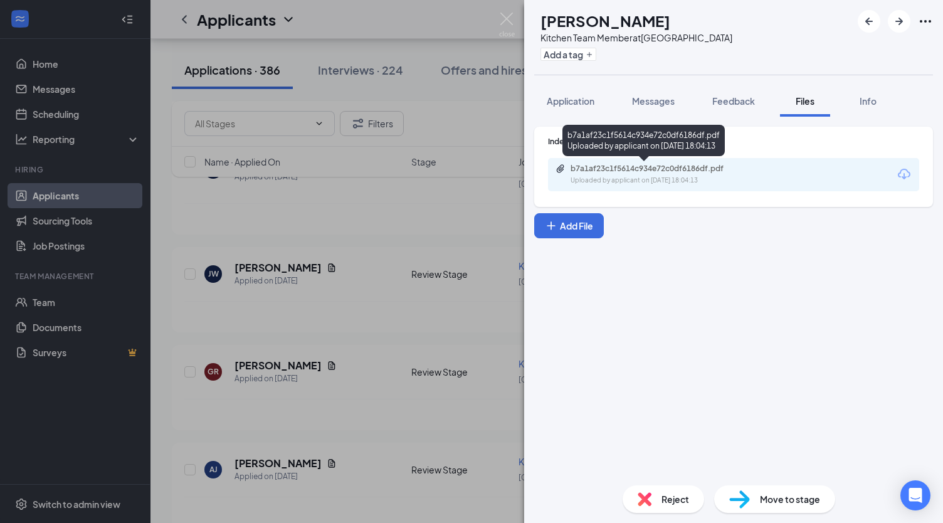
click at [595, 172] on div "b7a1af23c1f5614c934e72c0df6186df.pdf" at bounding box center [657, 169] width 175 height 10
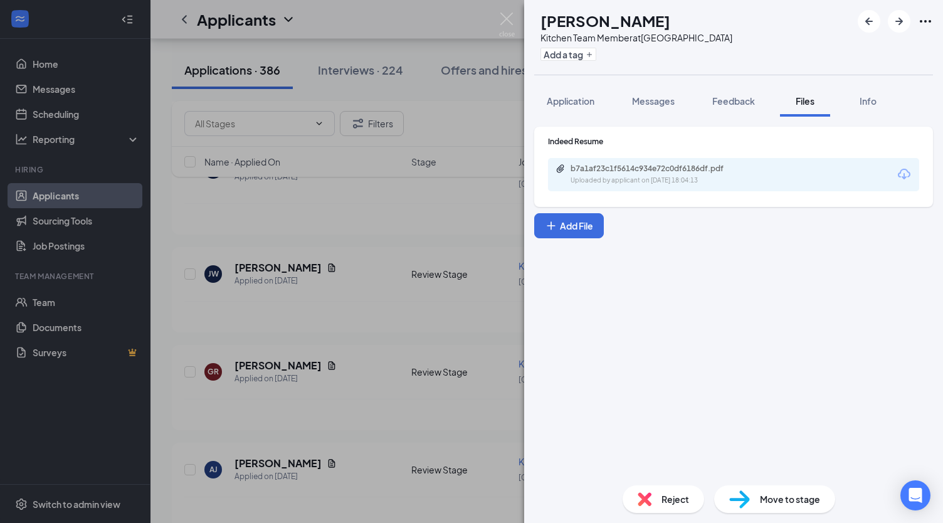
click at [772, 500] on span "Move to stage" at bounding box center [790, 499] width 60 height 14
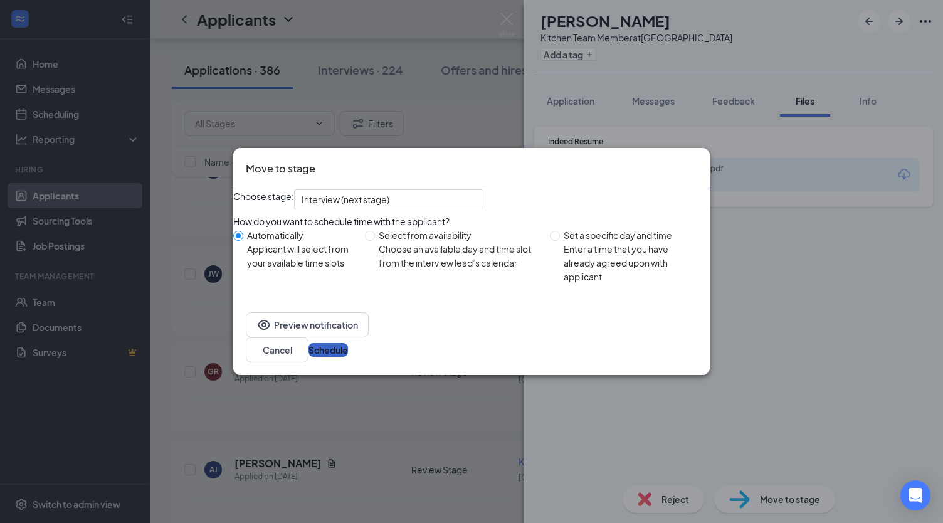
click at [348, 356] on button "Schedule" at bounding box center [327, 350] width 39 height 14
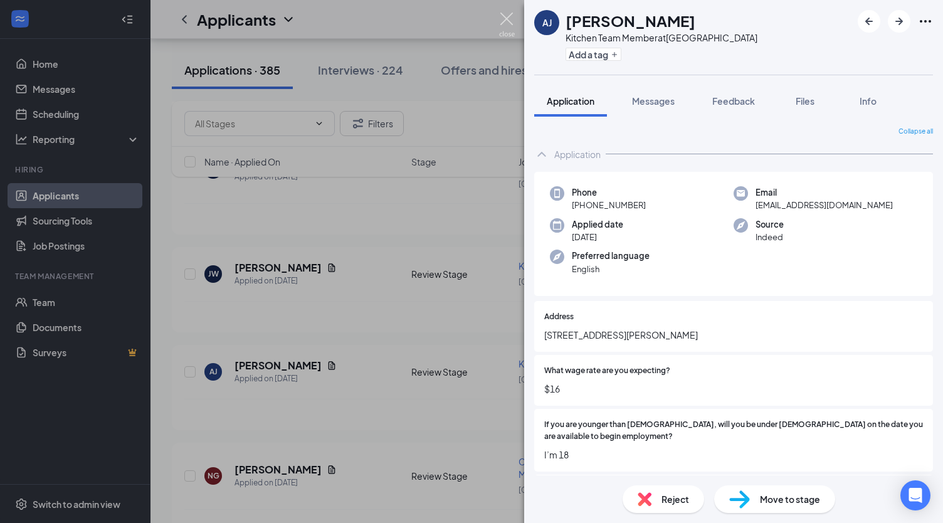
click at [504, 23] on img at bounding box center [507, 25] width 16 height 24
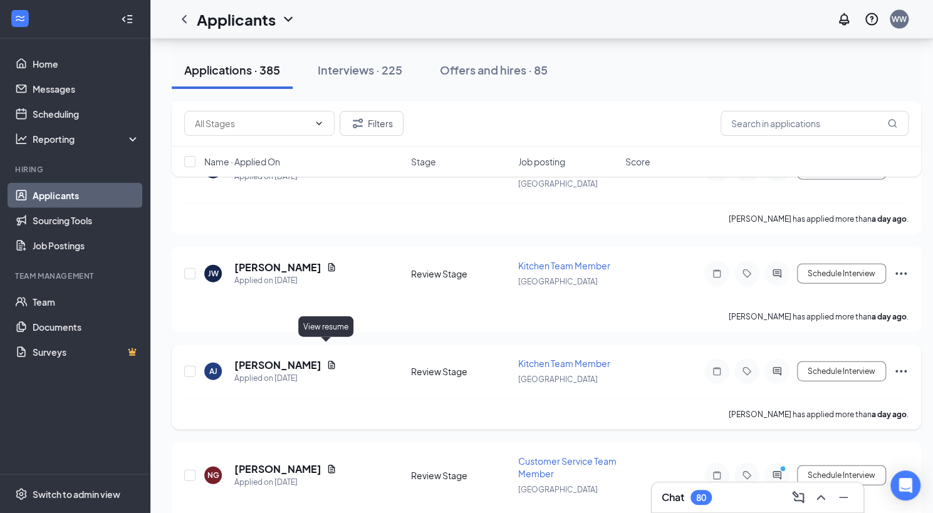
click at [328, 361] on icon "Document" at bounding box center [331, 365] width 7 height 8
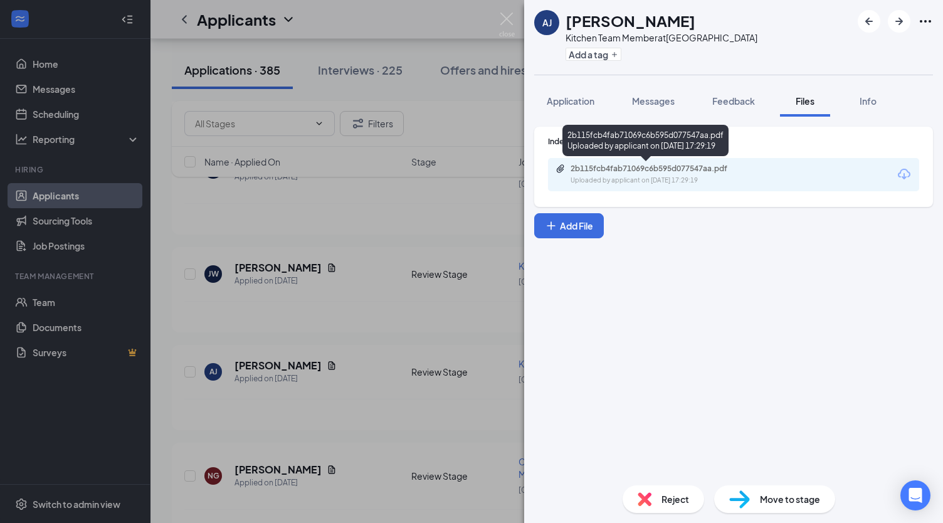
click at [587, 172] on div "2b115fcb4fab71069c6b595d077547aa.pdf" at bounding box center [657, 169] width 175 height 10
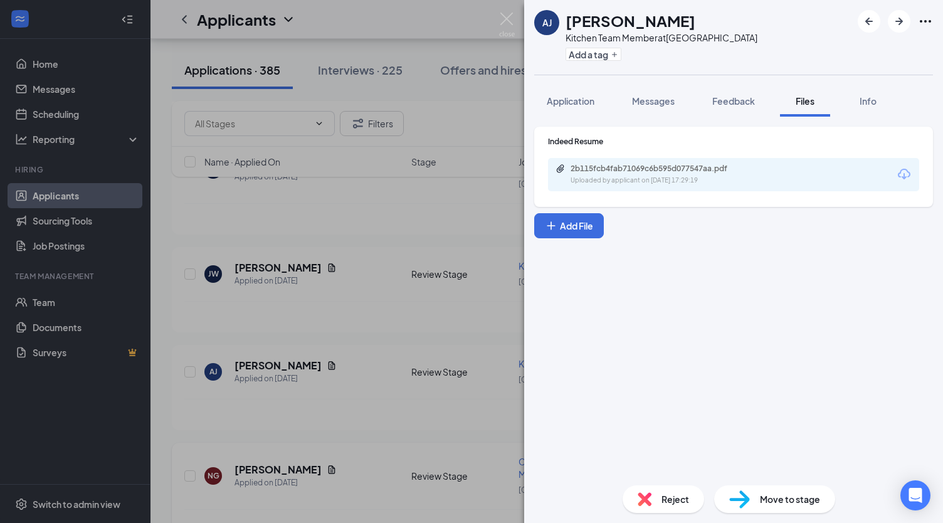
click at [362, 417] on div "[PERSON_NAME] [PERSON_NAME] Kitchen Team Member at [GEOGRAPHIC_DATA] Add a tag …" at bounding box center [471, 261] width 943 height 523
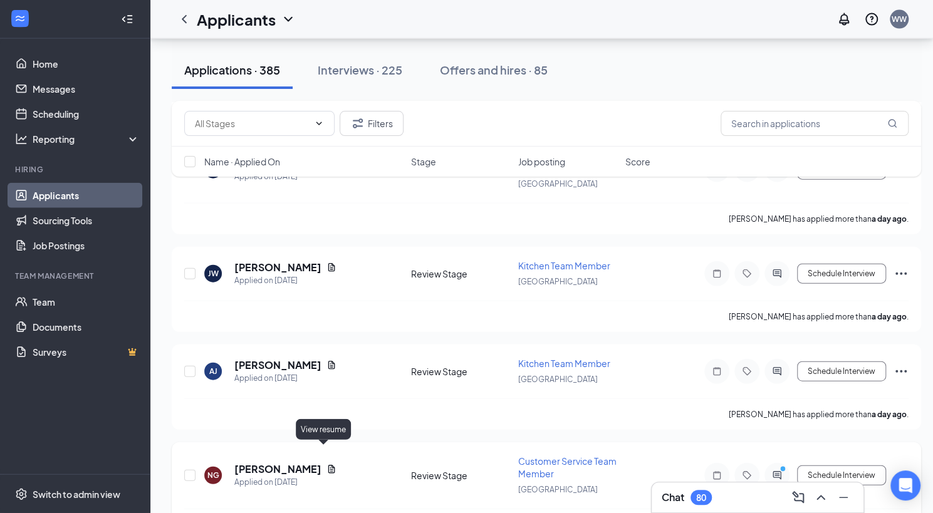
click at [327, 464] on icon "Document" at bounding box center [332, 469] width 10 height 10
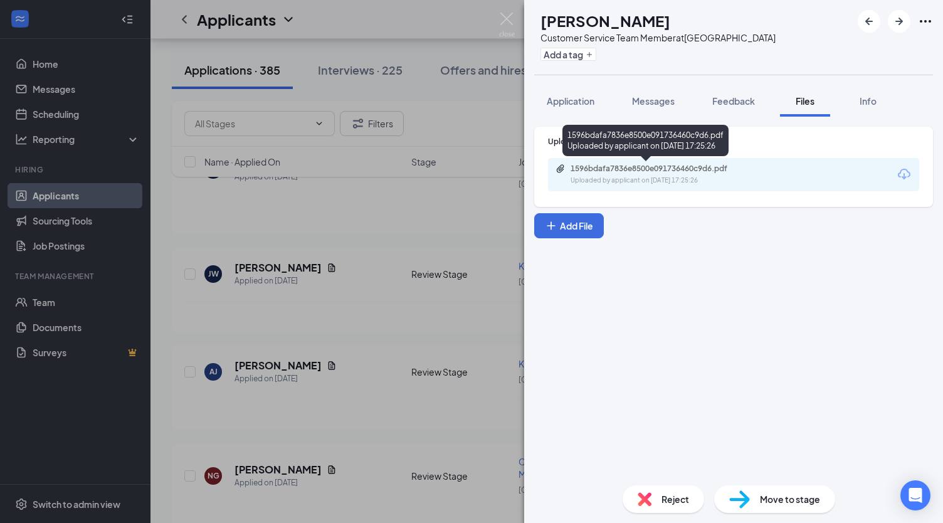
click at [588, 181] on div "Uploaded by applicant on [DATE] 17:25:26" at bounding box center [664, 180] width 188 height 10
